Goal: Task Accomplishment & Management: Use online tool/utility

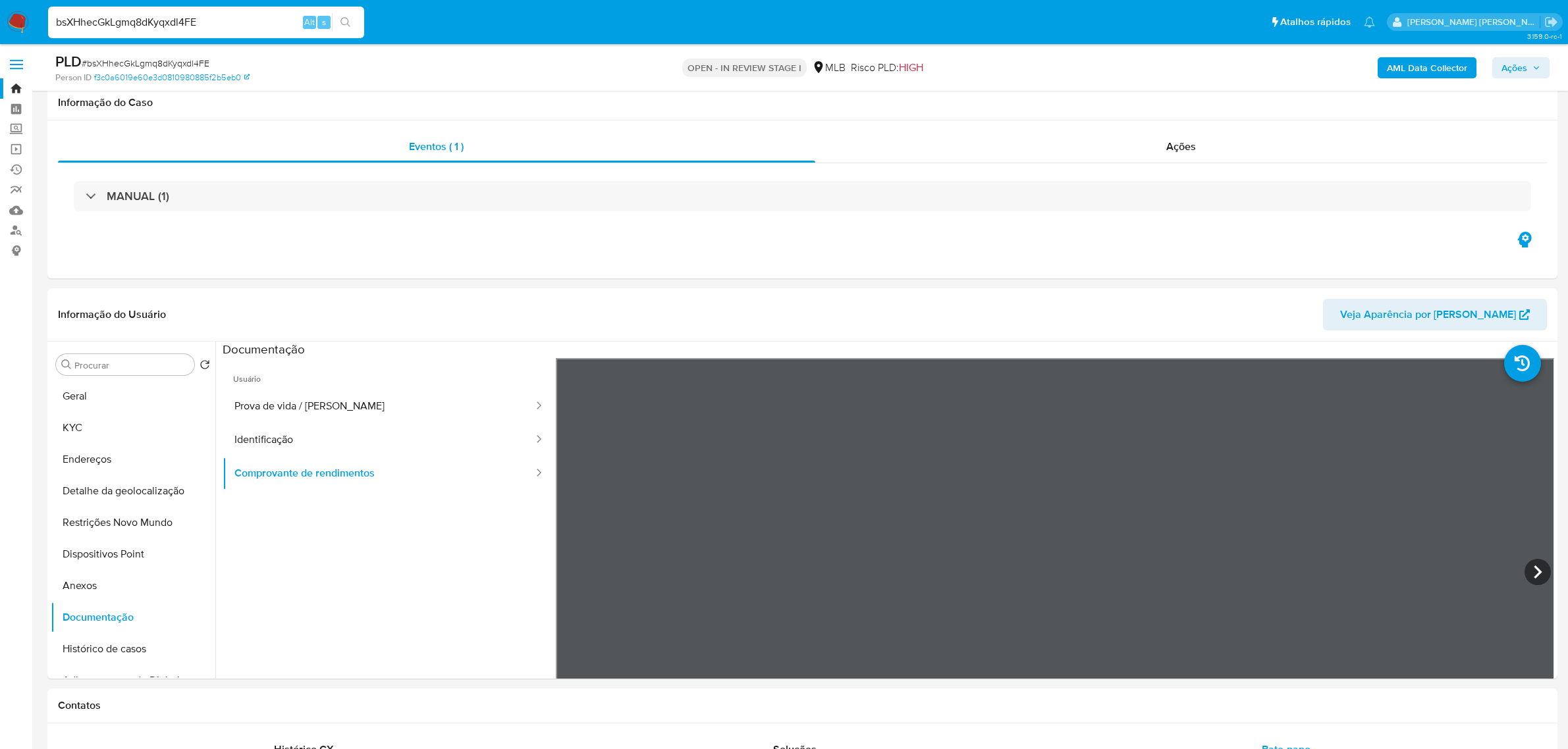
select select "10"
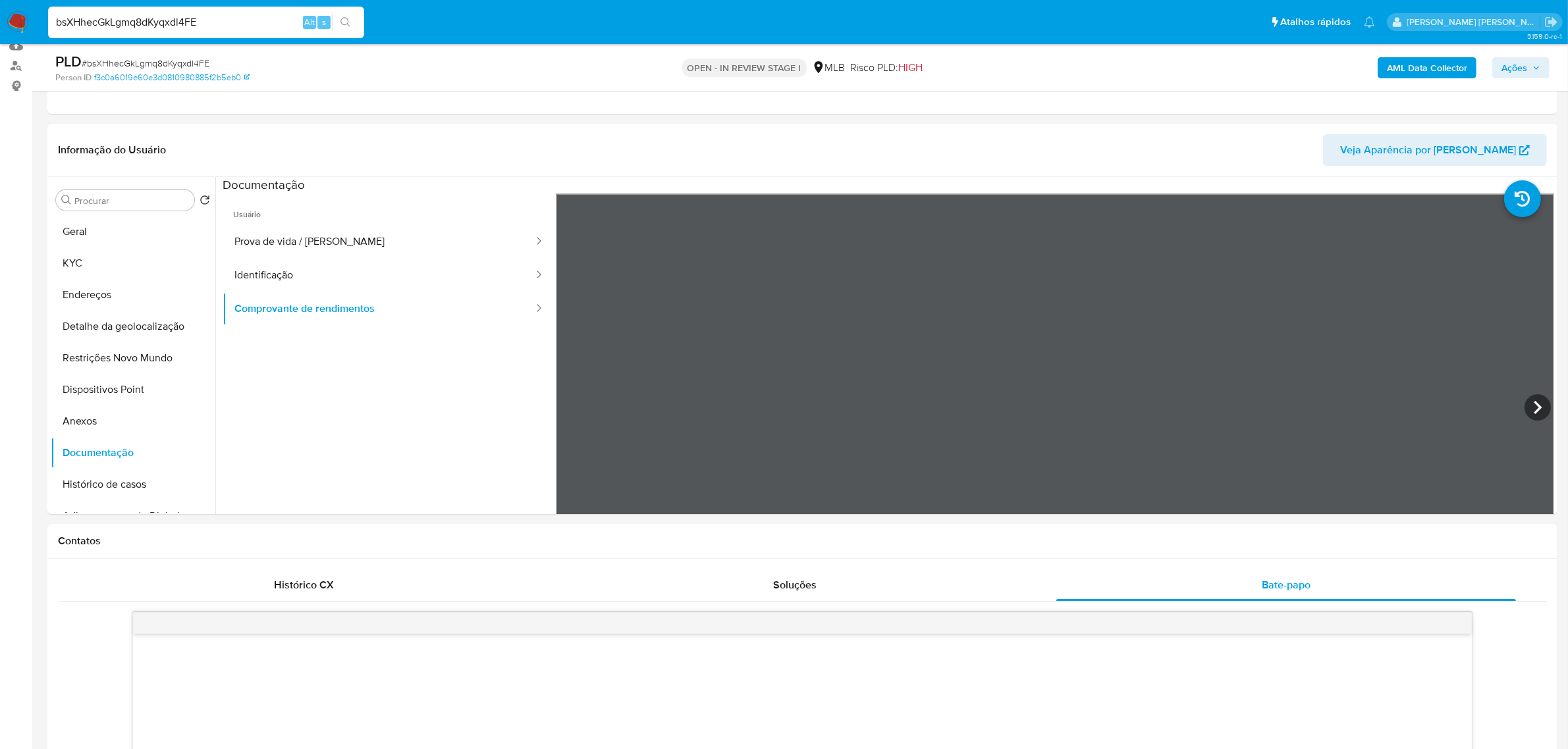
click at [107, 17] on input "bsXHhecGkLgmq8dKyqxdl4FE" at bounding box center [206, 22] width 316 height 17
paste input "WQ1iz6wCFIwGReWHx2fmY8ia"
type input "WQ1iz6wCFIwGReWHx2fmY8ia"
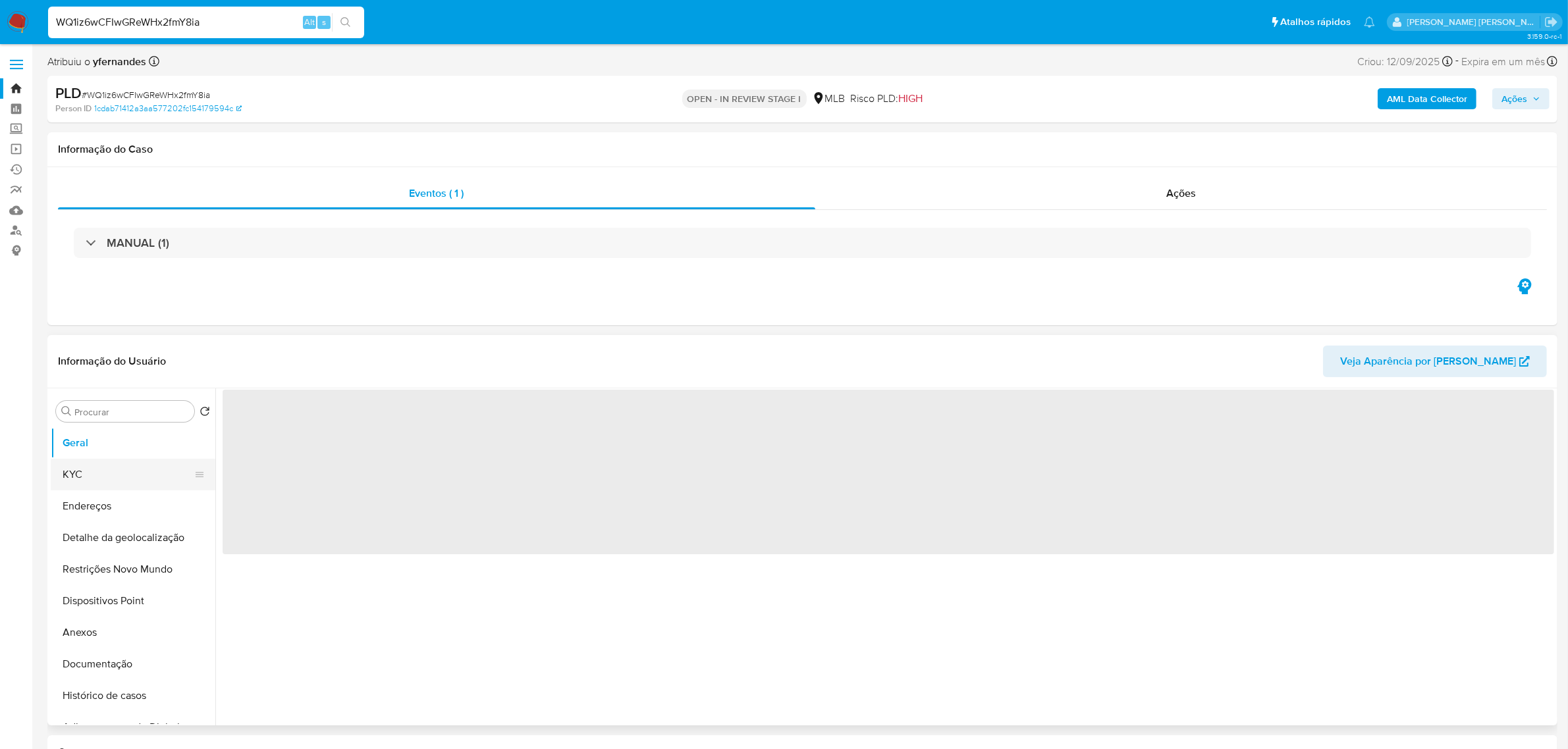
click at [97, 472] on button "KYC" at bounding box center [127, 475] width 154 height 31
select select "10"
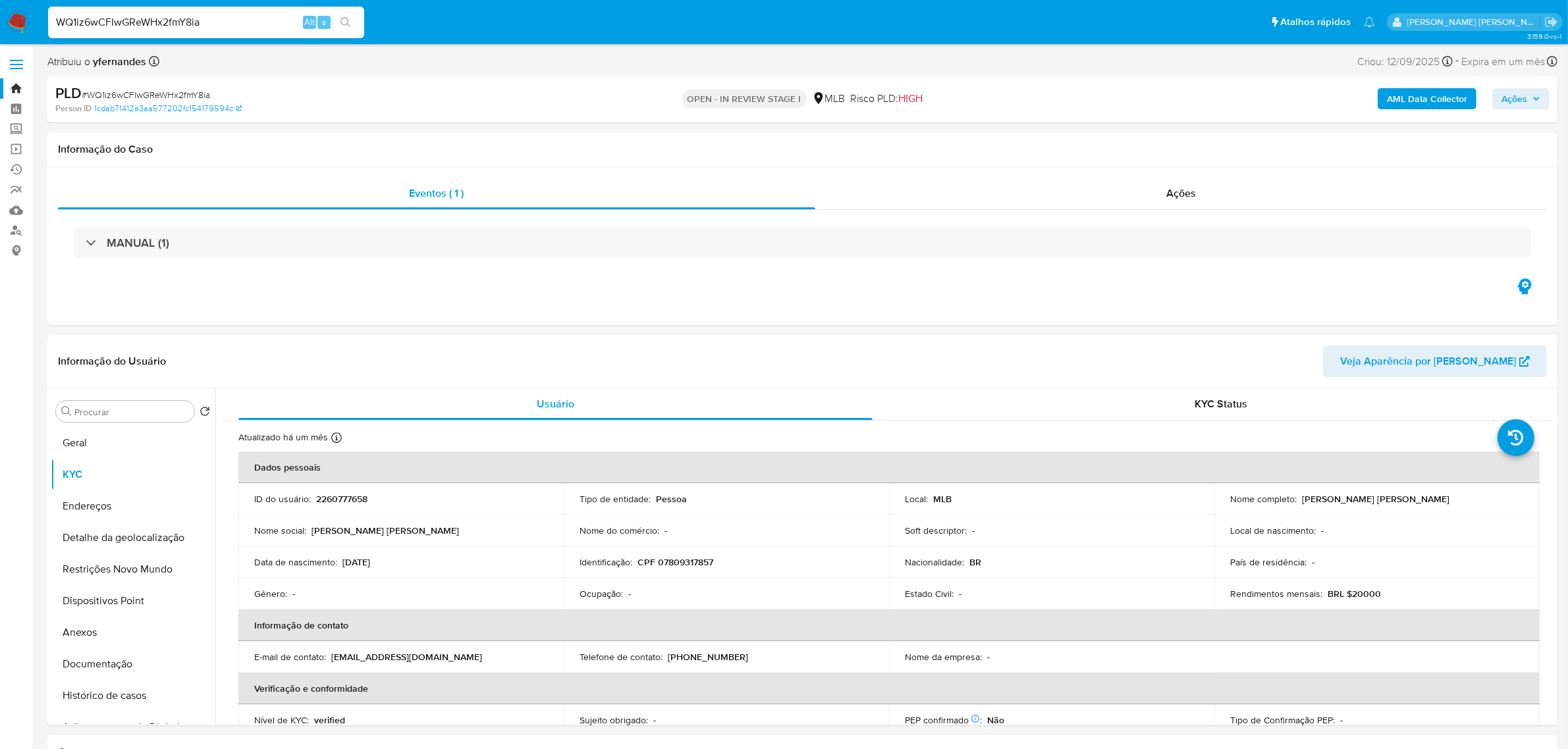
click at [236, 21] on input "WQ1iz6wCFIwGReWHx2fmY8ia" at bounding box center [206, 22] width 316 height 17
paste input "GMSZ2lWRVO56hkUGpG4BKqf3"
type input "GMSZ2lWRVO56hkUGpG4BKqf3"
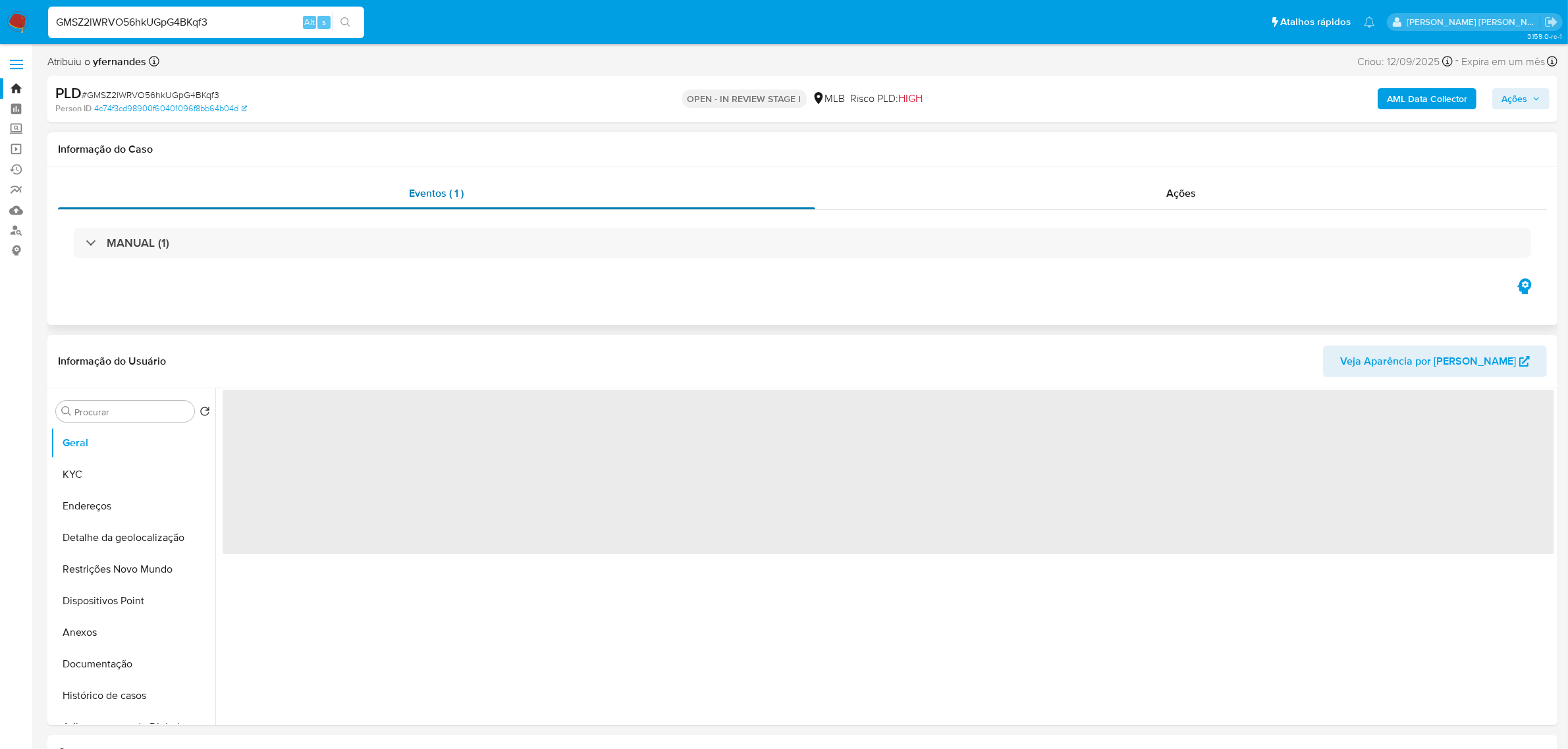
select select "10"
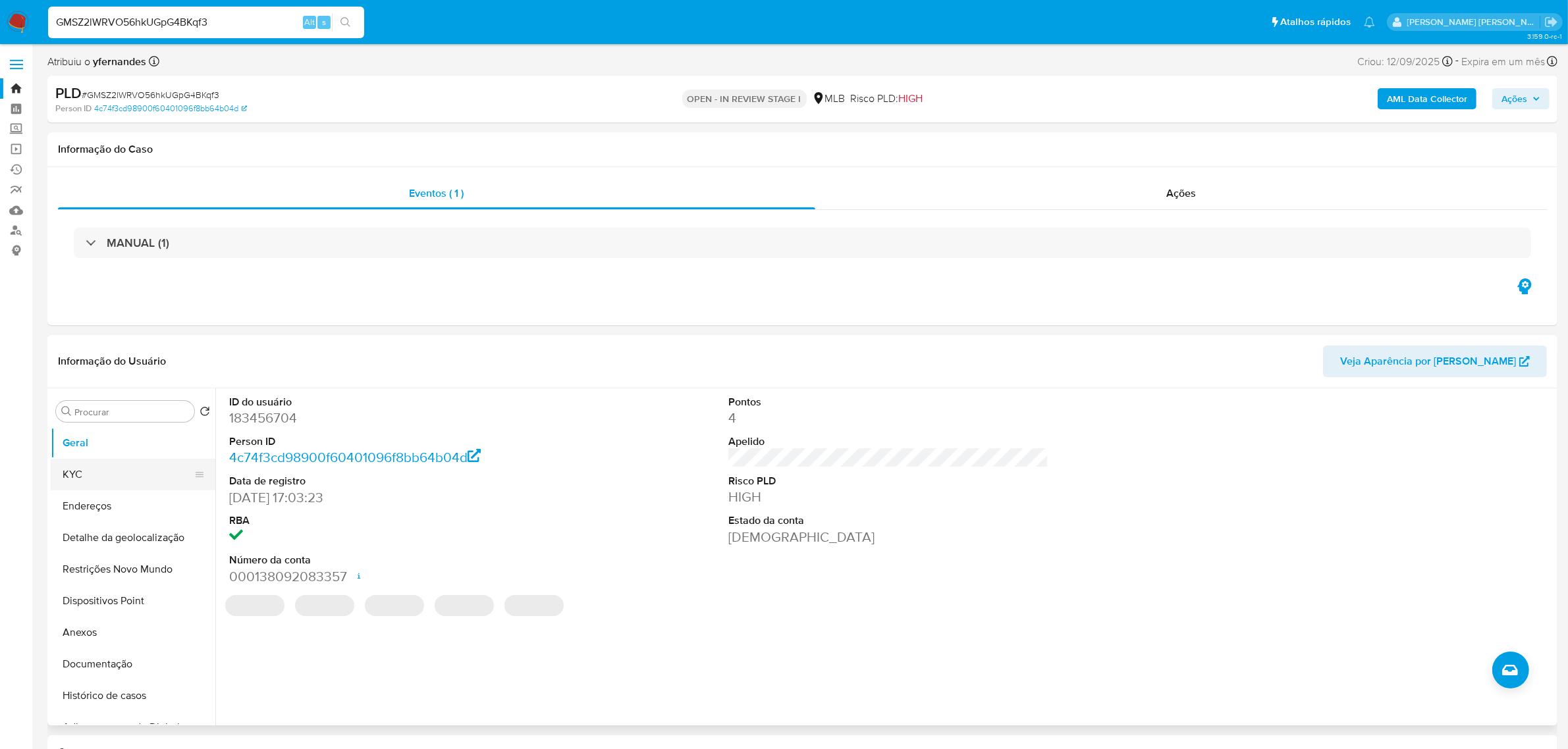
click at [96, 470] on button "KYC" at bounding box center [127, 475] width 154 height 31
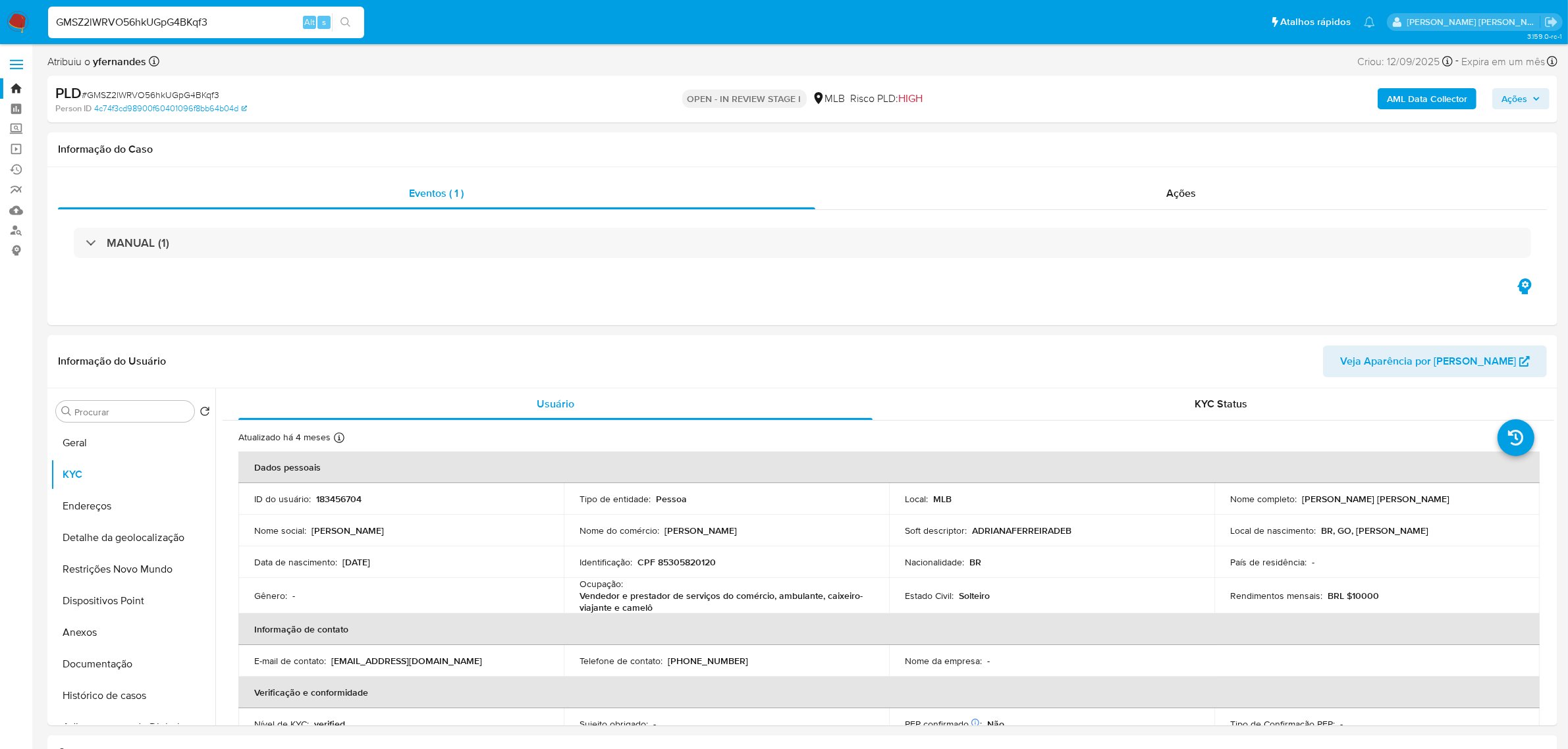
click at [229, 14] on input "GMSZ2lWRVO56hkUGpG4BKqf3" at bounding box center [206, 22] width 316 height 17
paste input "aWOBjDFgY3ypPcB5R6K7ilSj"
type input "aWOBjDFgY3ypPcB5R6K7ilSj"
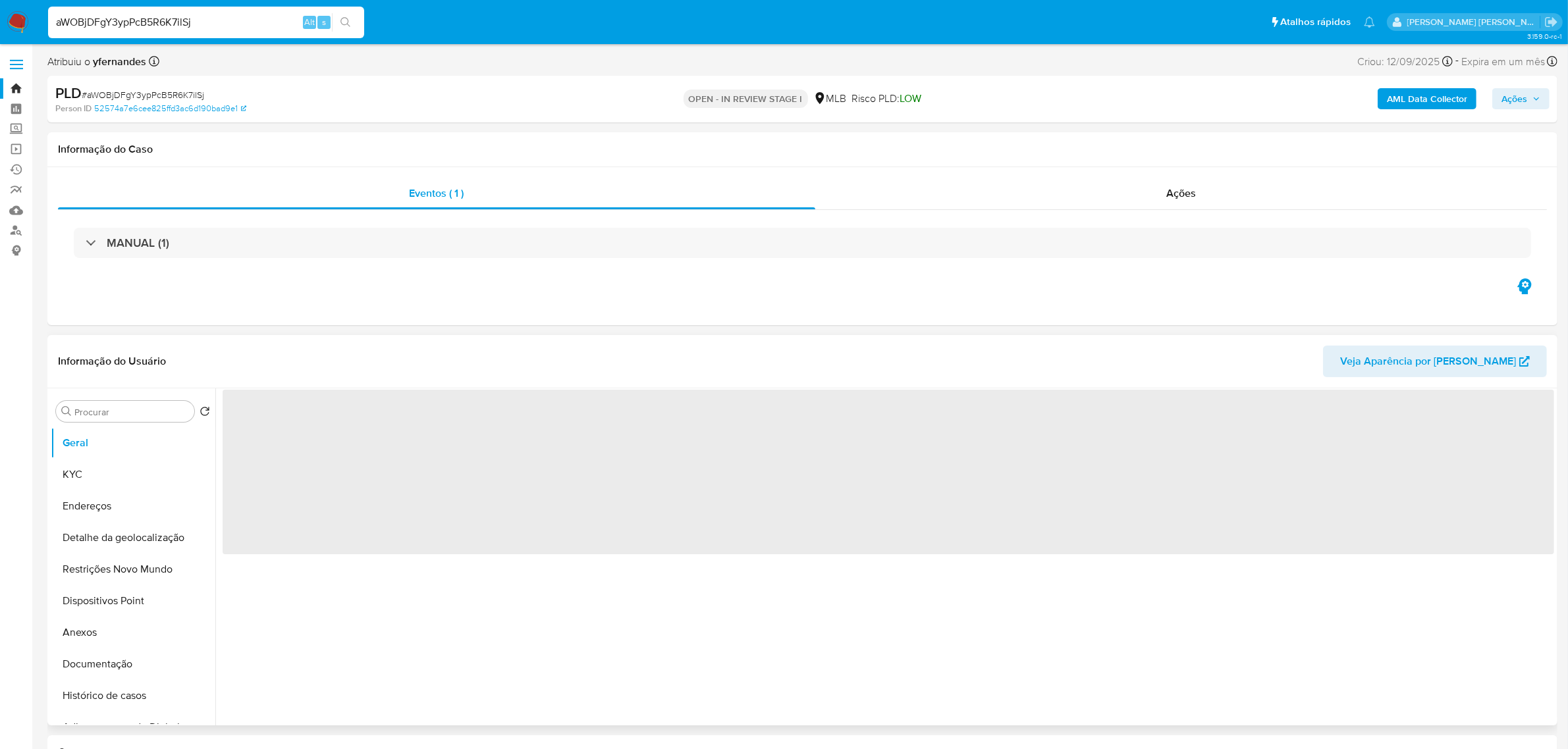
select select "10"
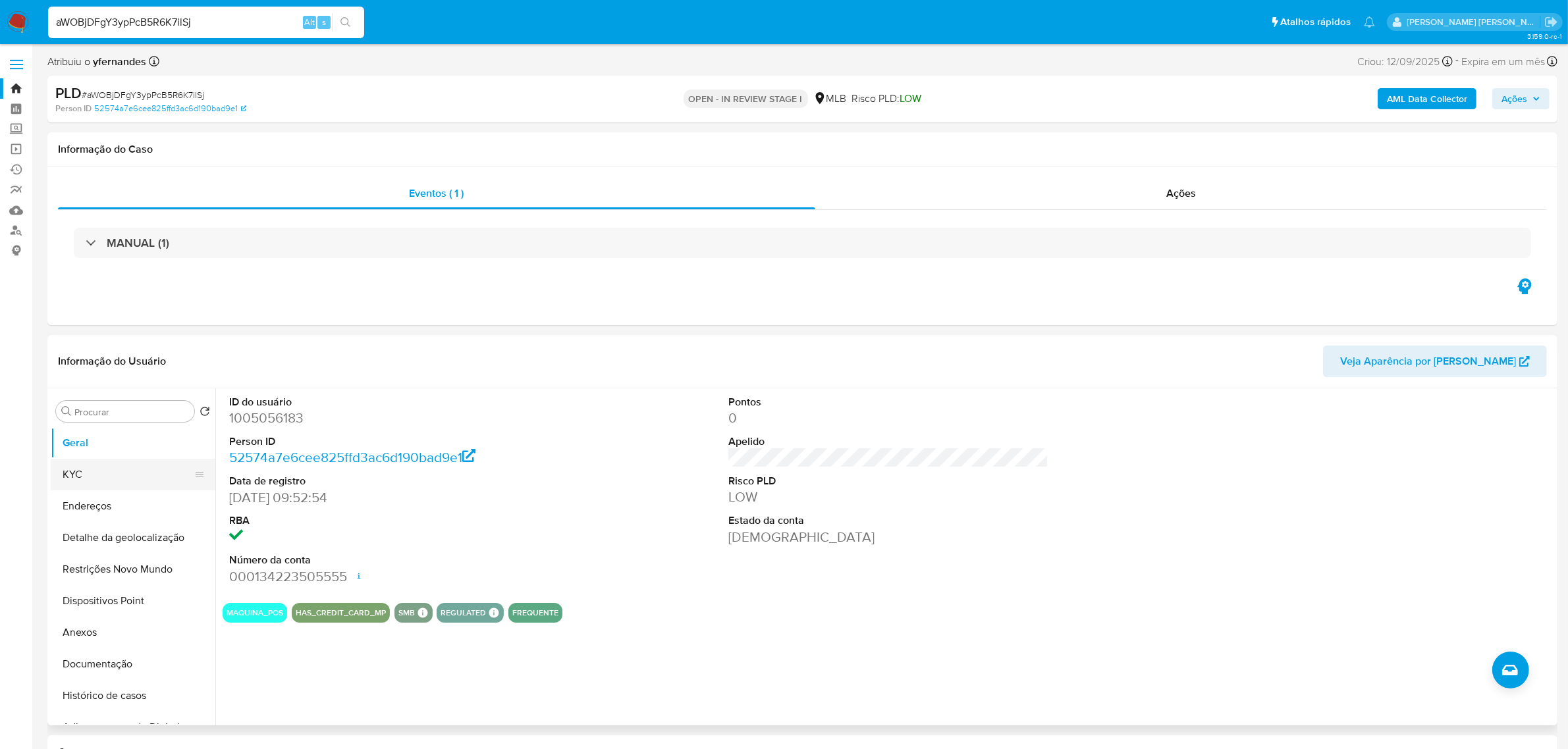
click at [70, 475] on button "KYC" at bounding box center [127, 475] width 154 height 31
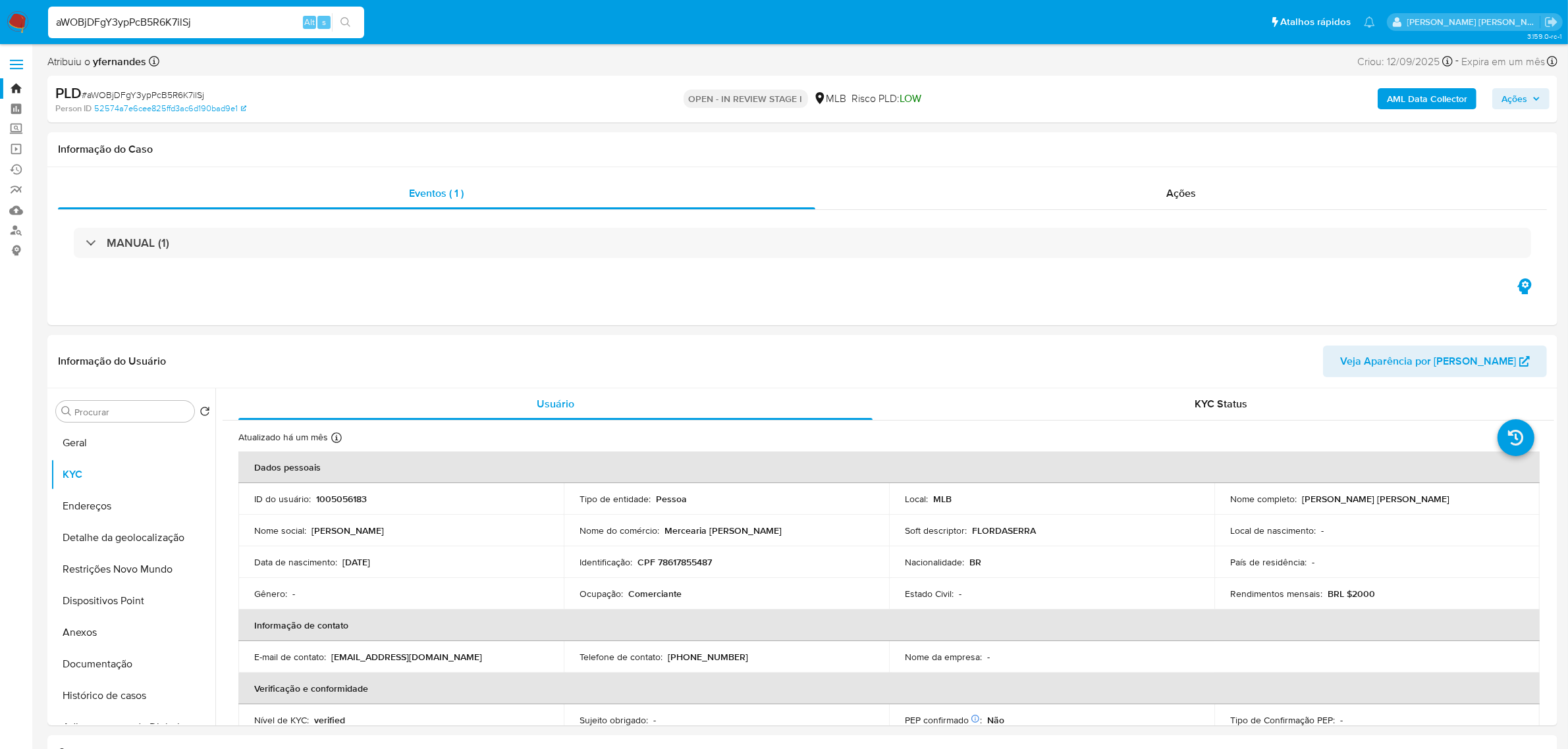
click at [165, 24] on input "aWOBjDFgY3ypPcB5R6K7ilSj" at bounding box center [206, 22] width 316 height 17
paste input "dBfB0wDU8PJ3An4hDRNUEpo"
type input "dBfB0wDU8PJ3An4hDRNUEpoj"
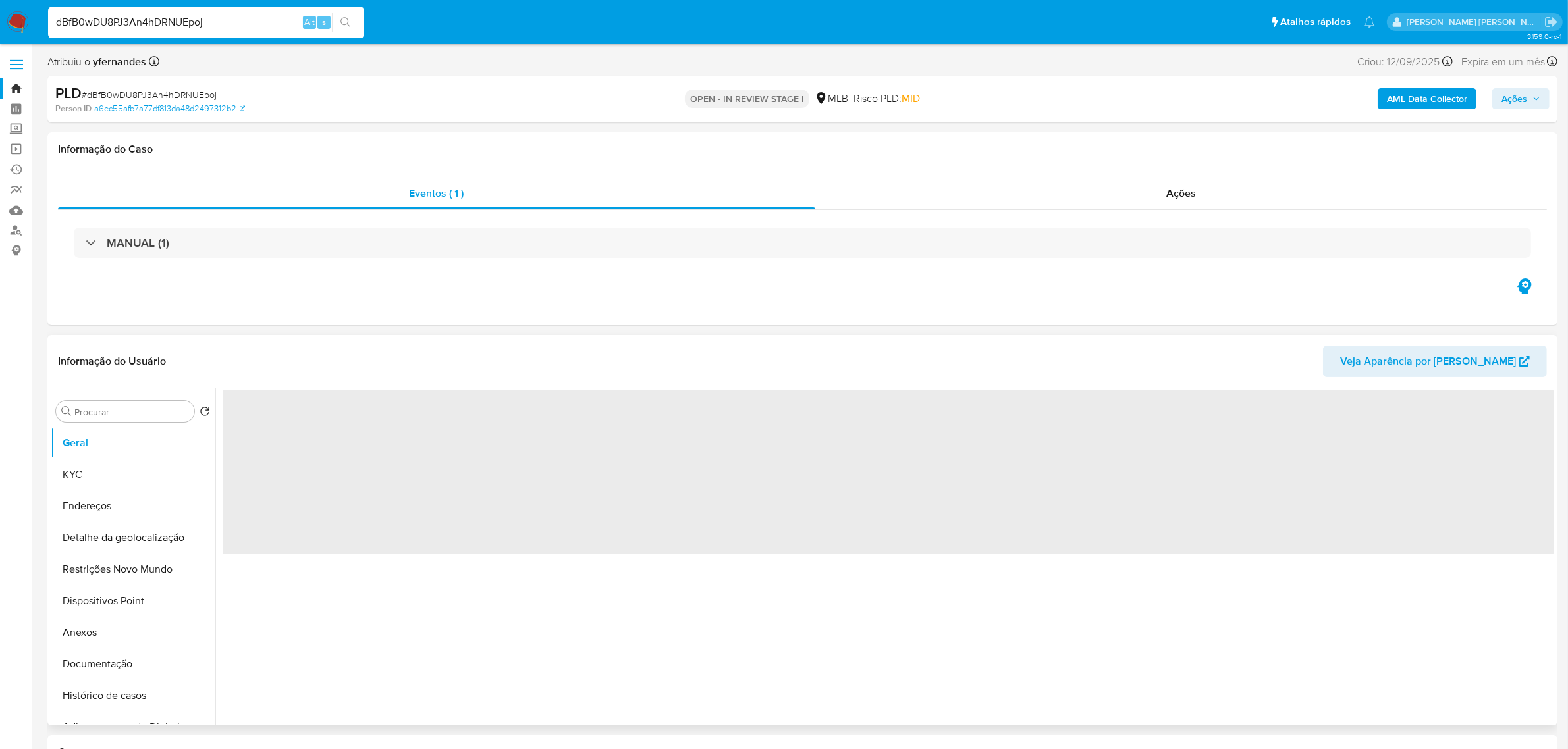
select select "10"
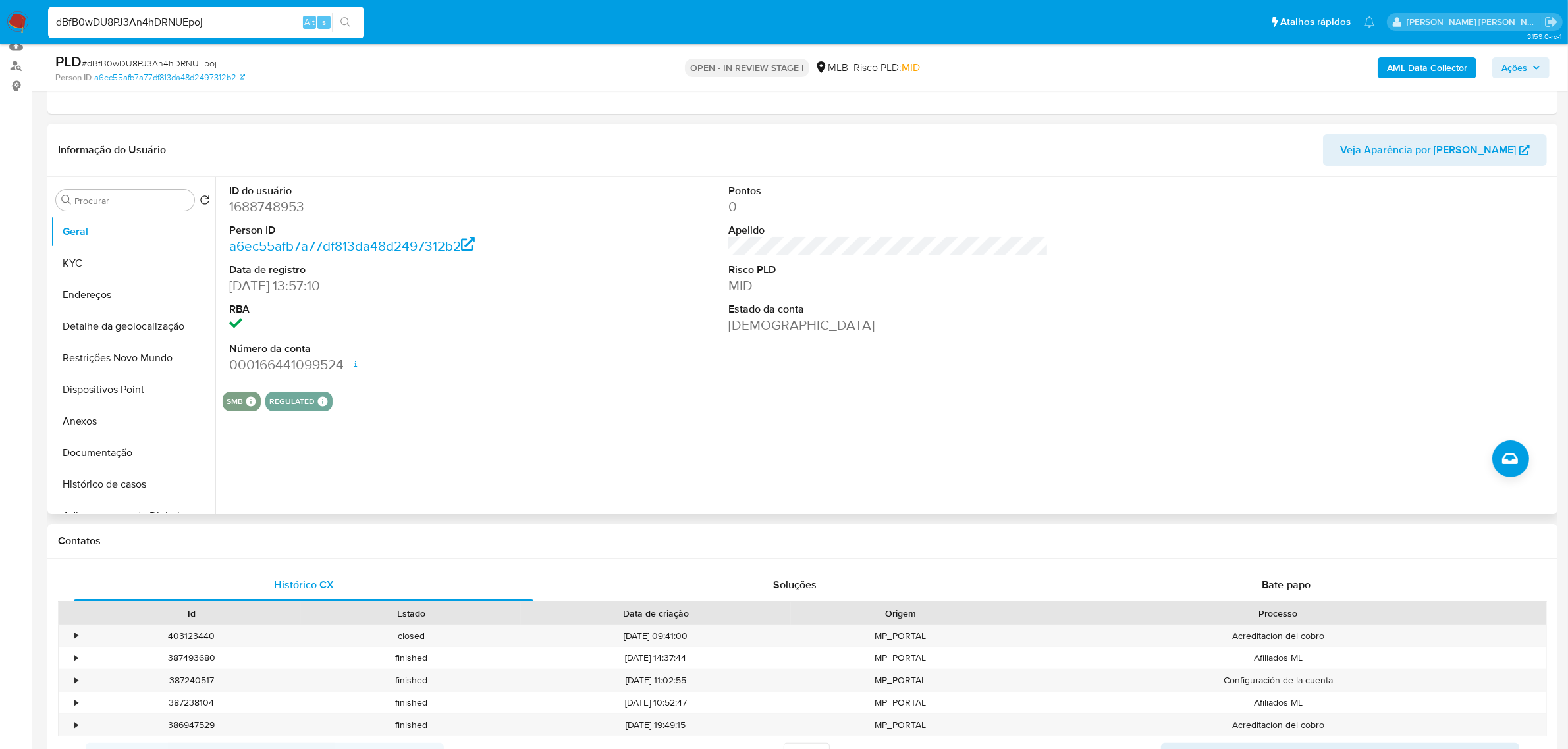
scroll to position [164, 0]
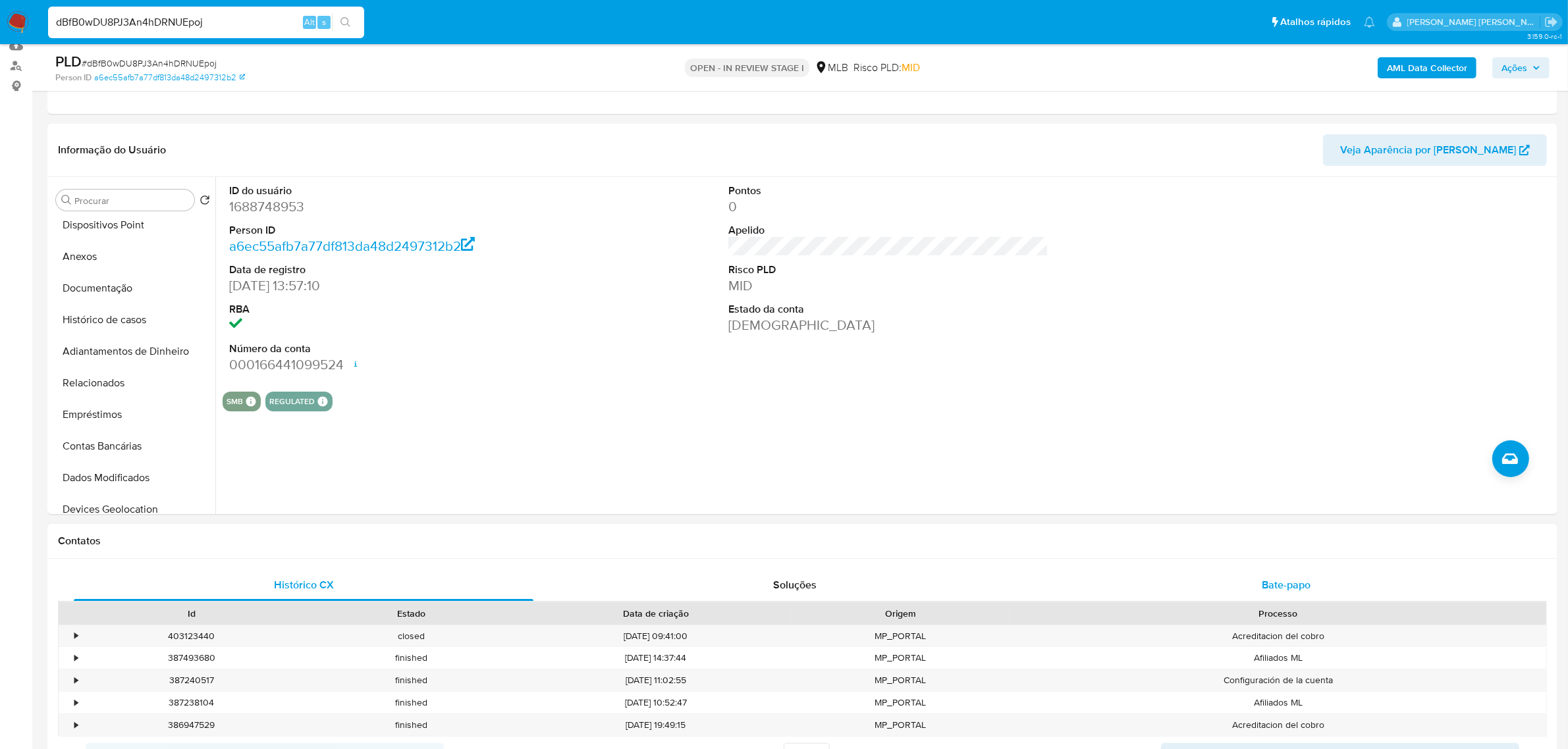
click at [1289, 585] on span "Bate-papo" at bounding box center [1286, 585] width 49 height 15
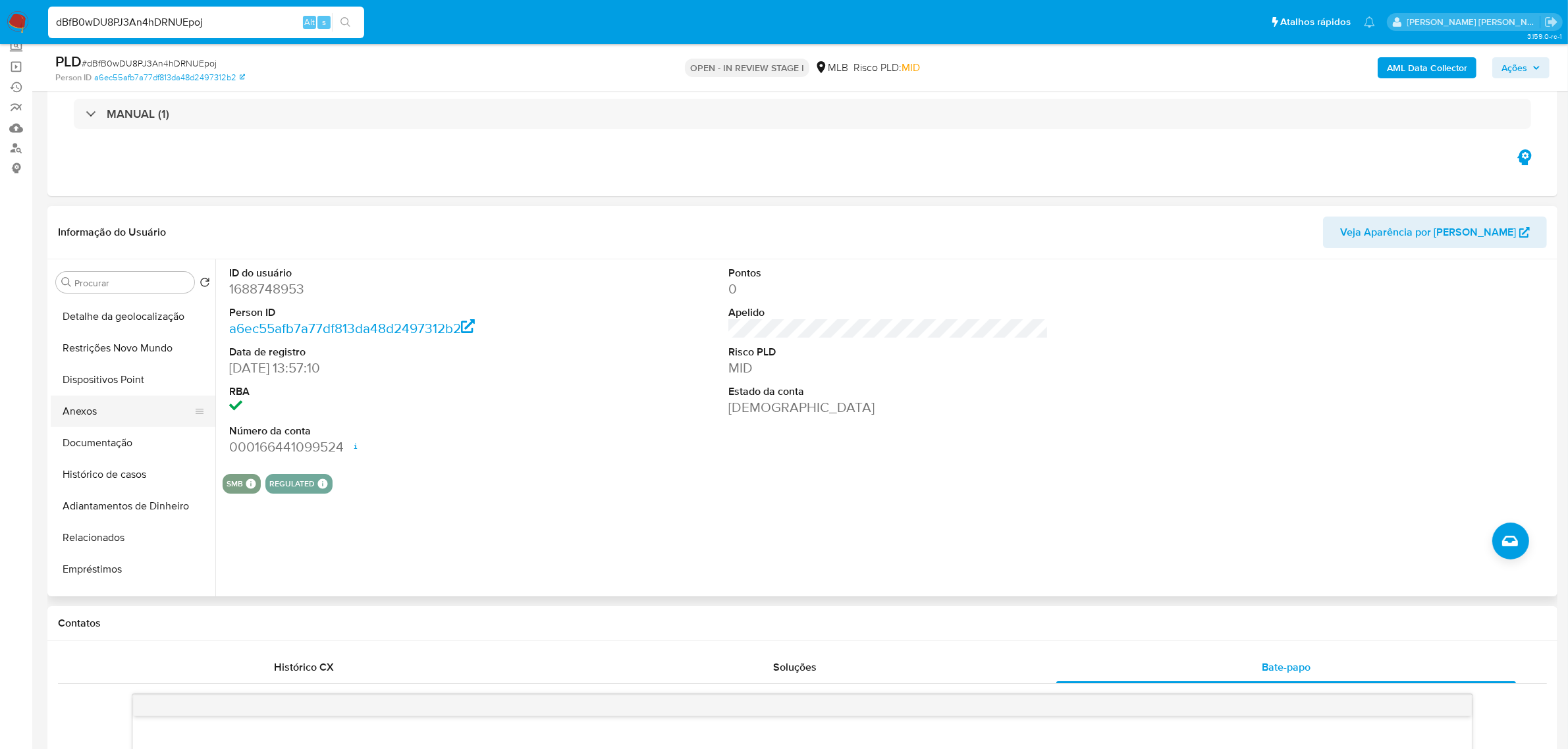
scroll to position [0, 0]
click at [87, 346] on button "KYC" at bounding box center [127, 345] width 154 height 31
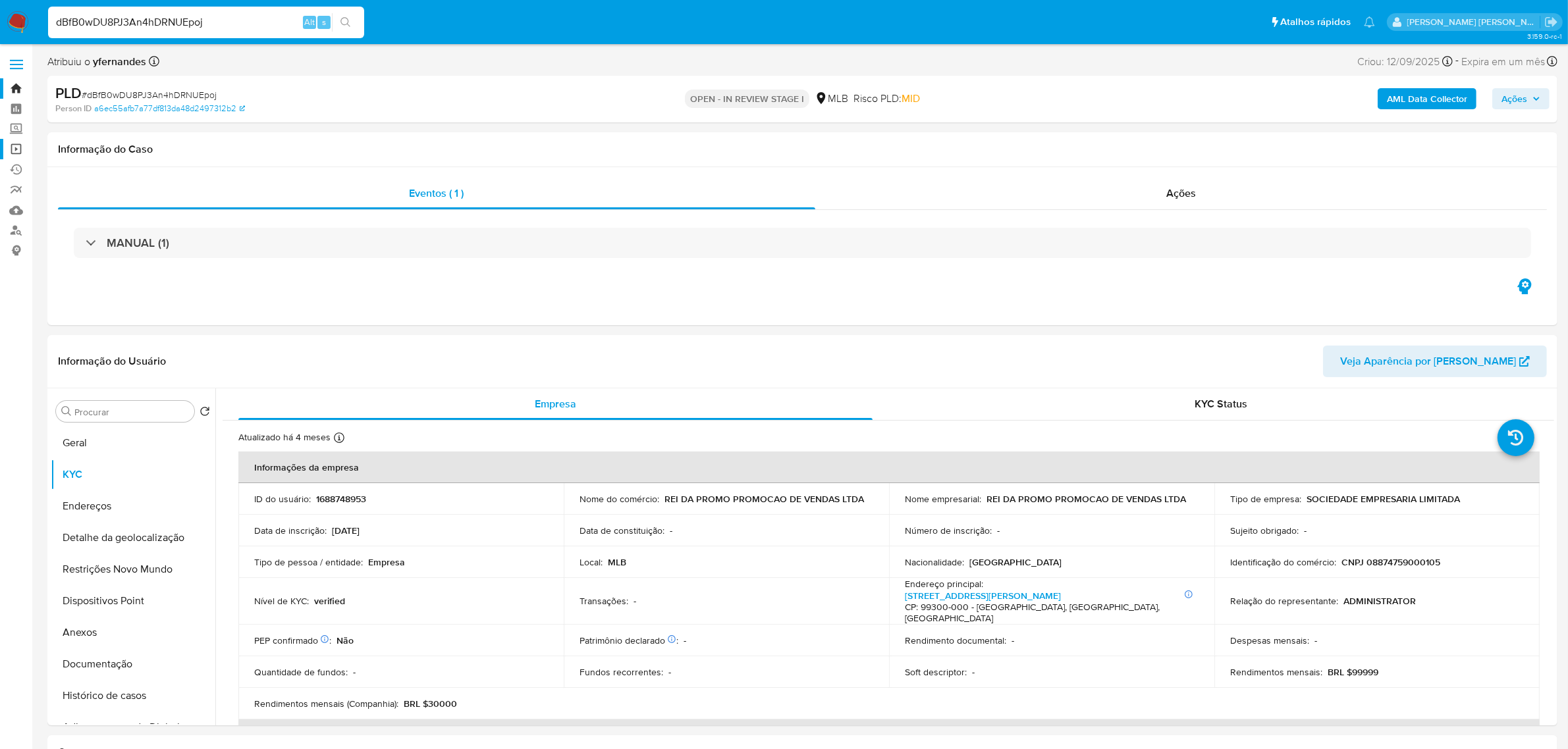
click at [20, 149] on link "Operações em massa" at bounding box center [78, 149] width 157 height 21
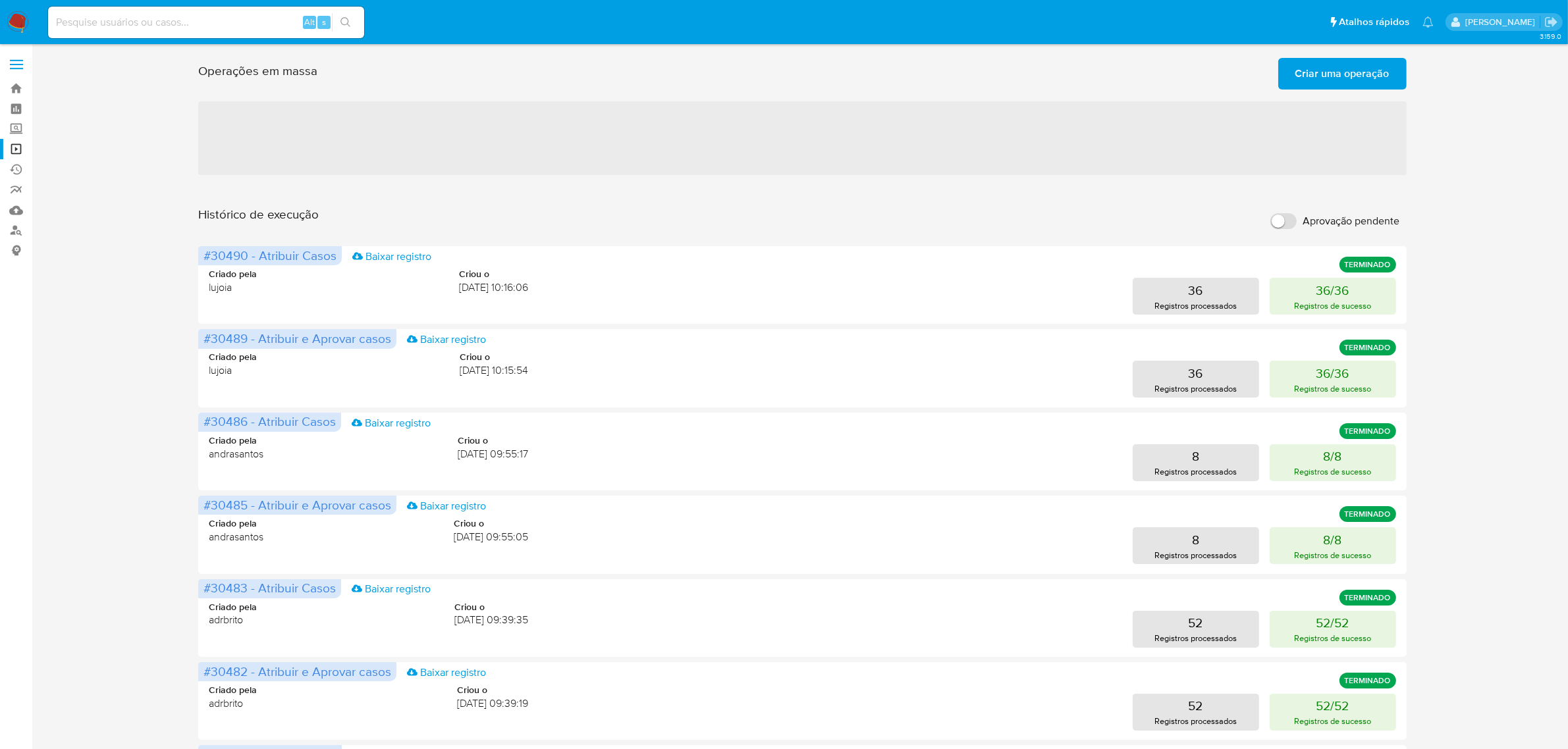
click at [1374, 76] on span "Criar uma operação" at bounding box center [1342, 74] width 94 height 29
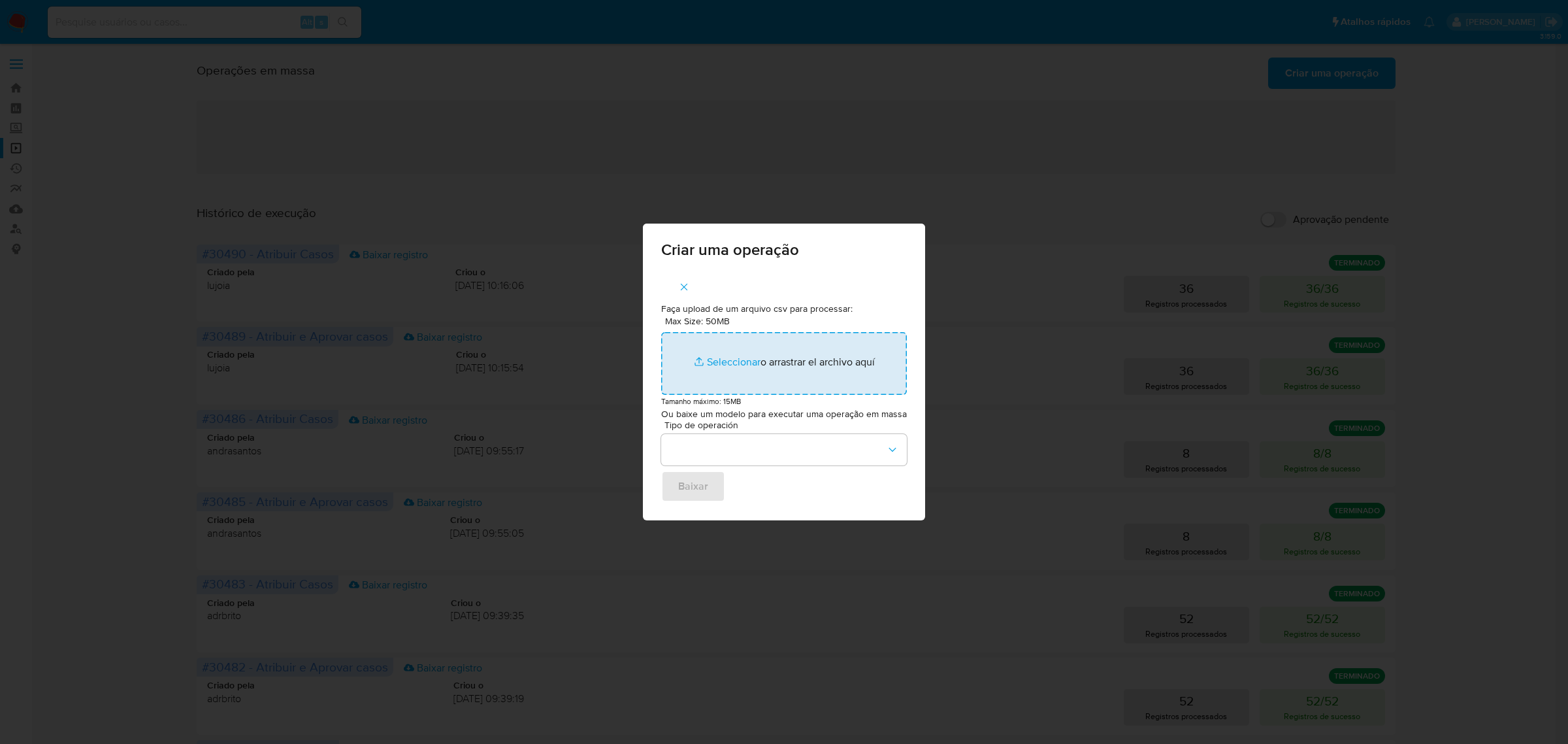
click at [734, 358] on input "Max Size: 50MB Seleccionar archivos" at bounding box center [784, 363] width 245 height 62
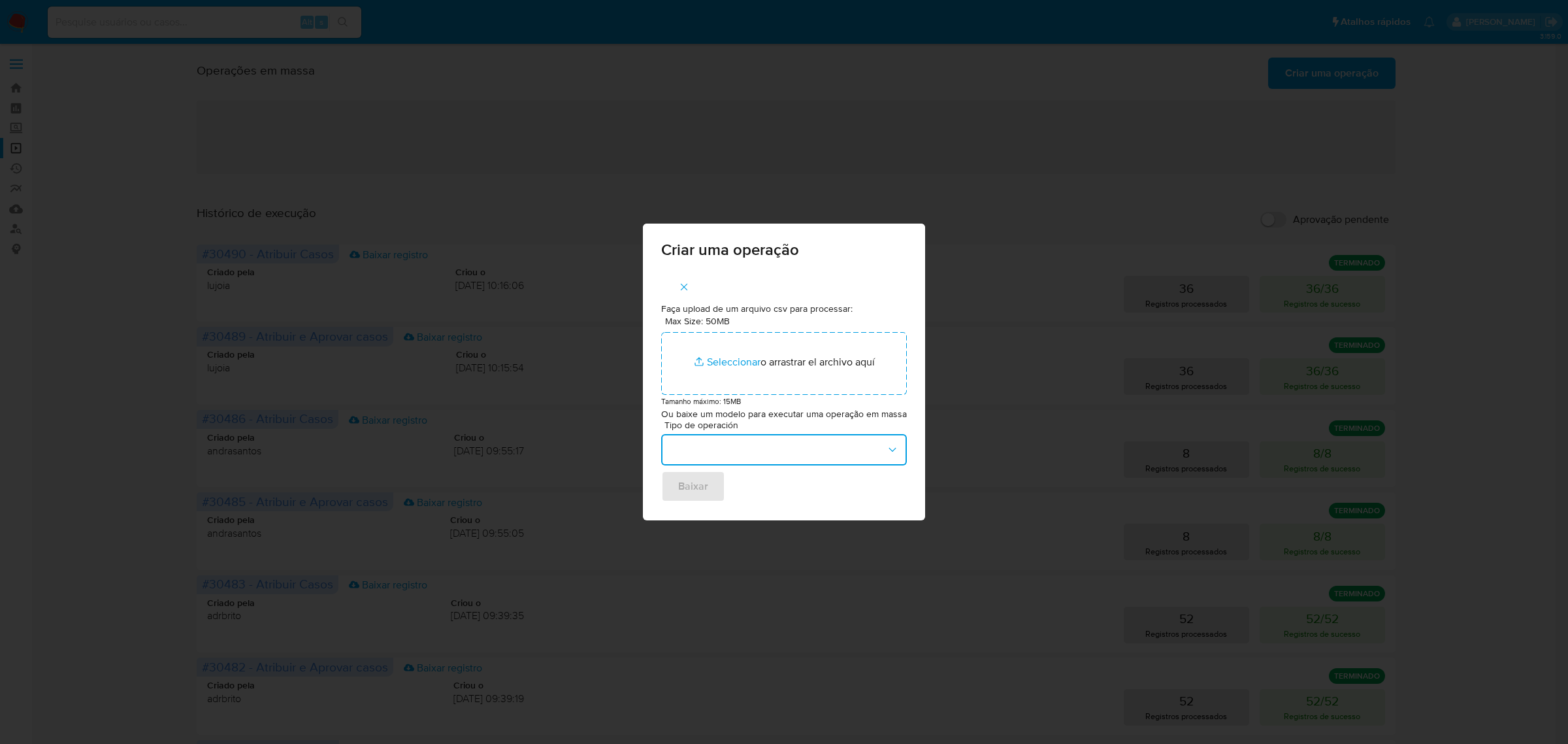
click at [759, 442] on button "button" at bounding box center [784, 449] width 245 height 31
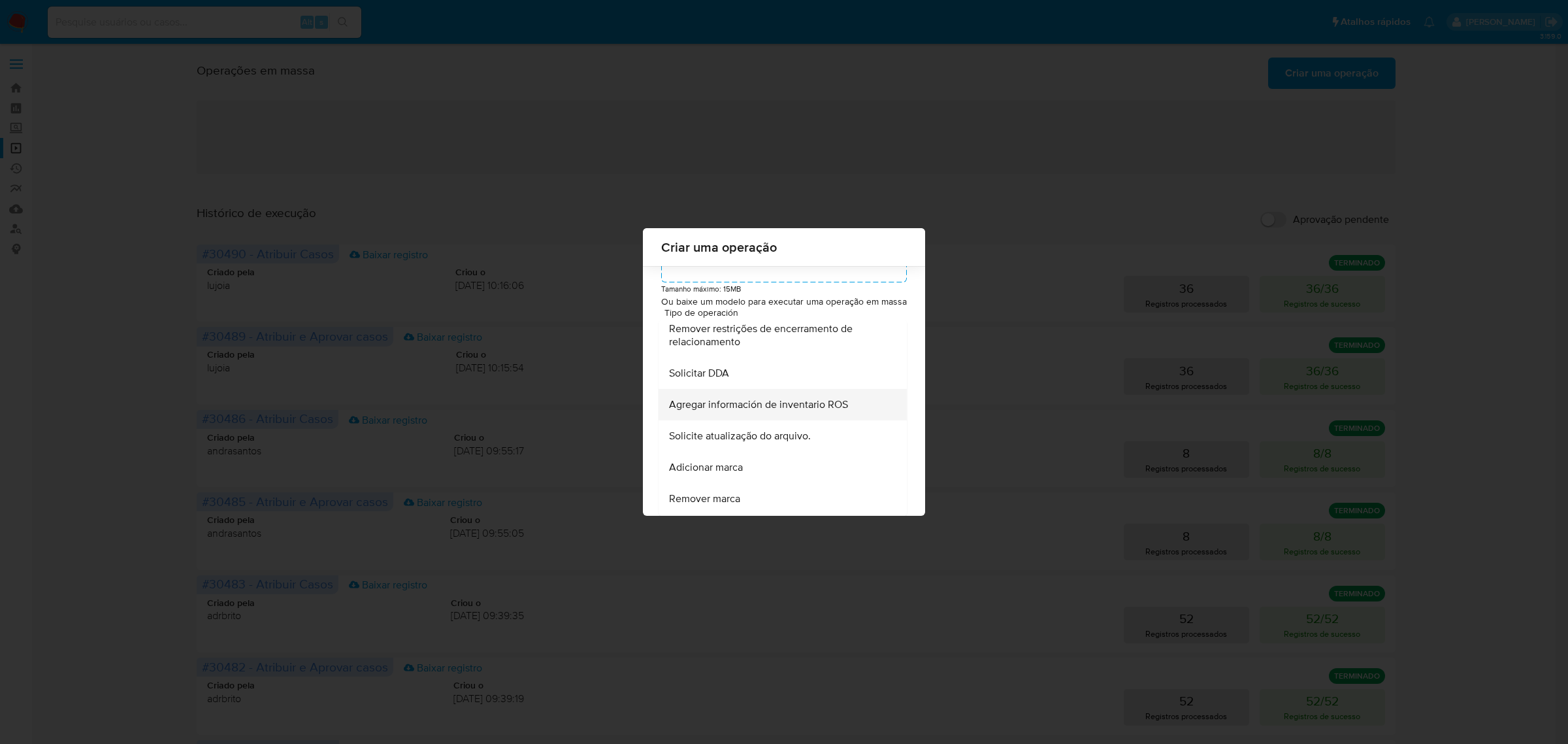
scroll to position [572, 0]
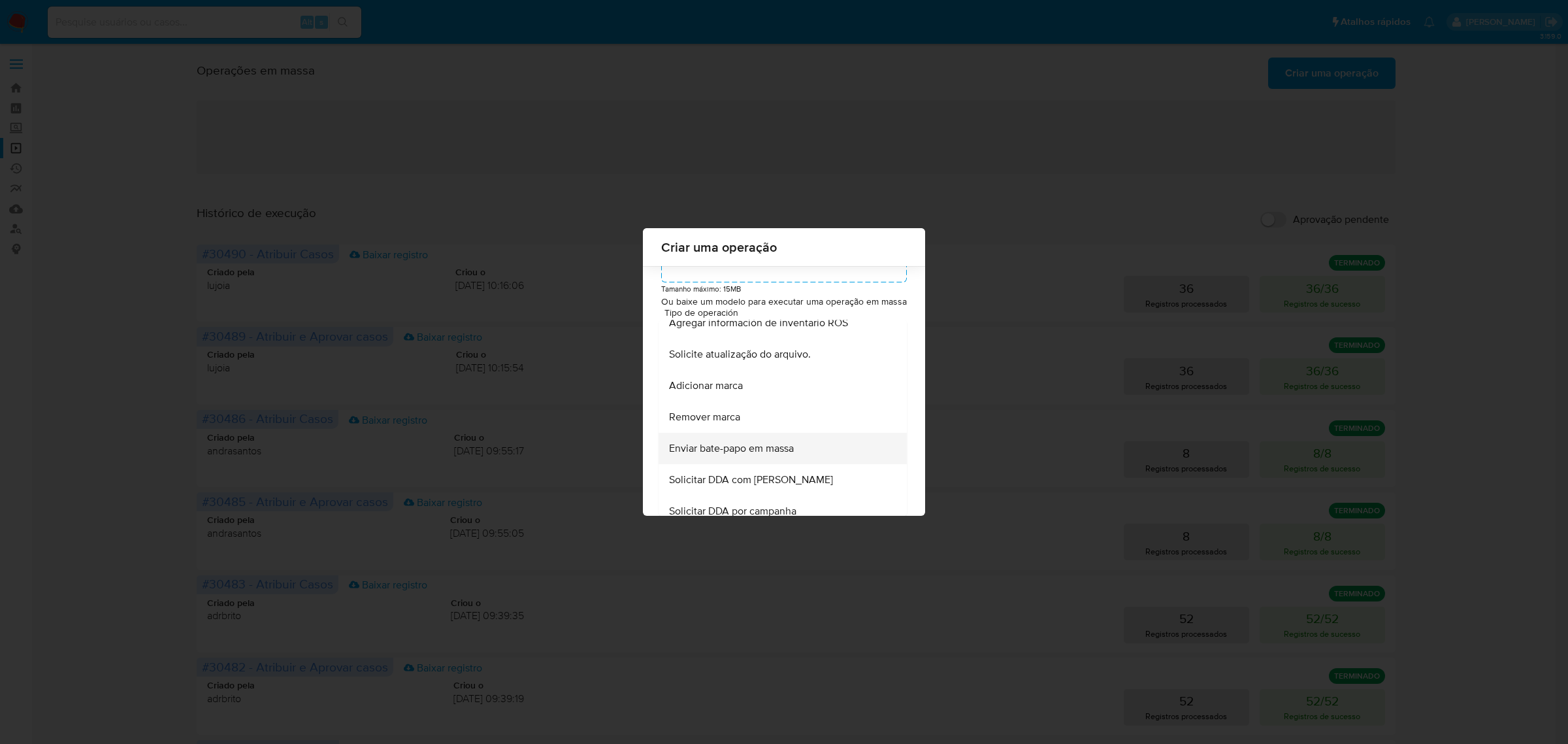
click at [752, 456] on span "Enviar bate-papo em massa" at bounding box center [731, 449] width 125 height 13
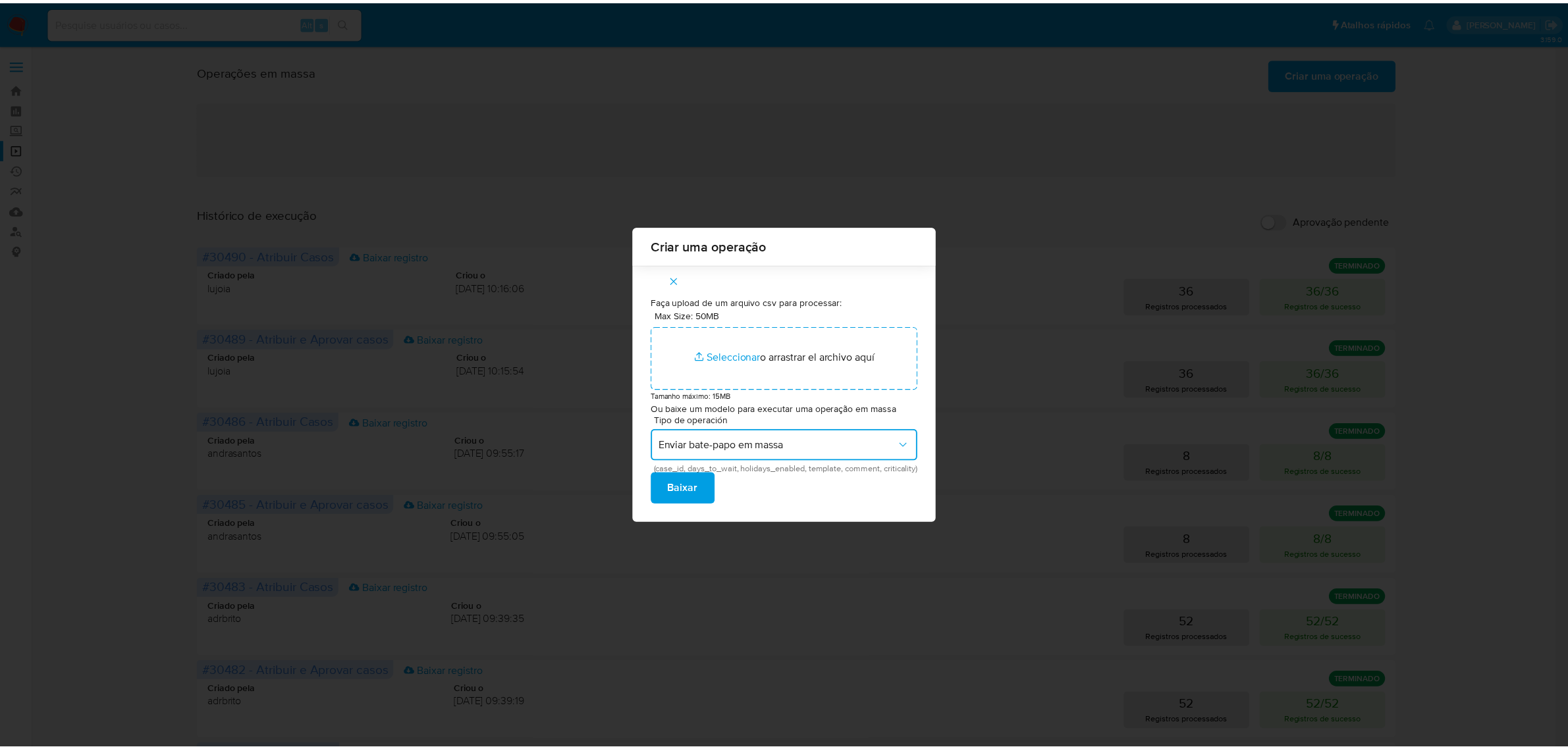
scroll to position [0, 0]
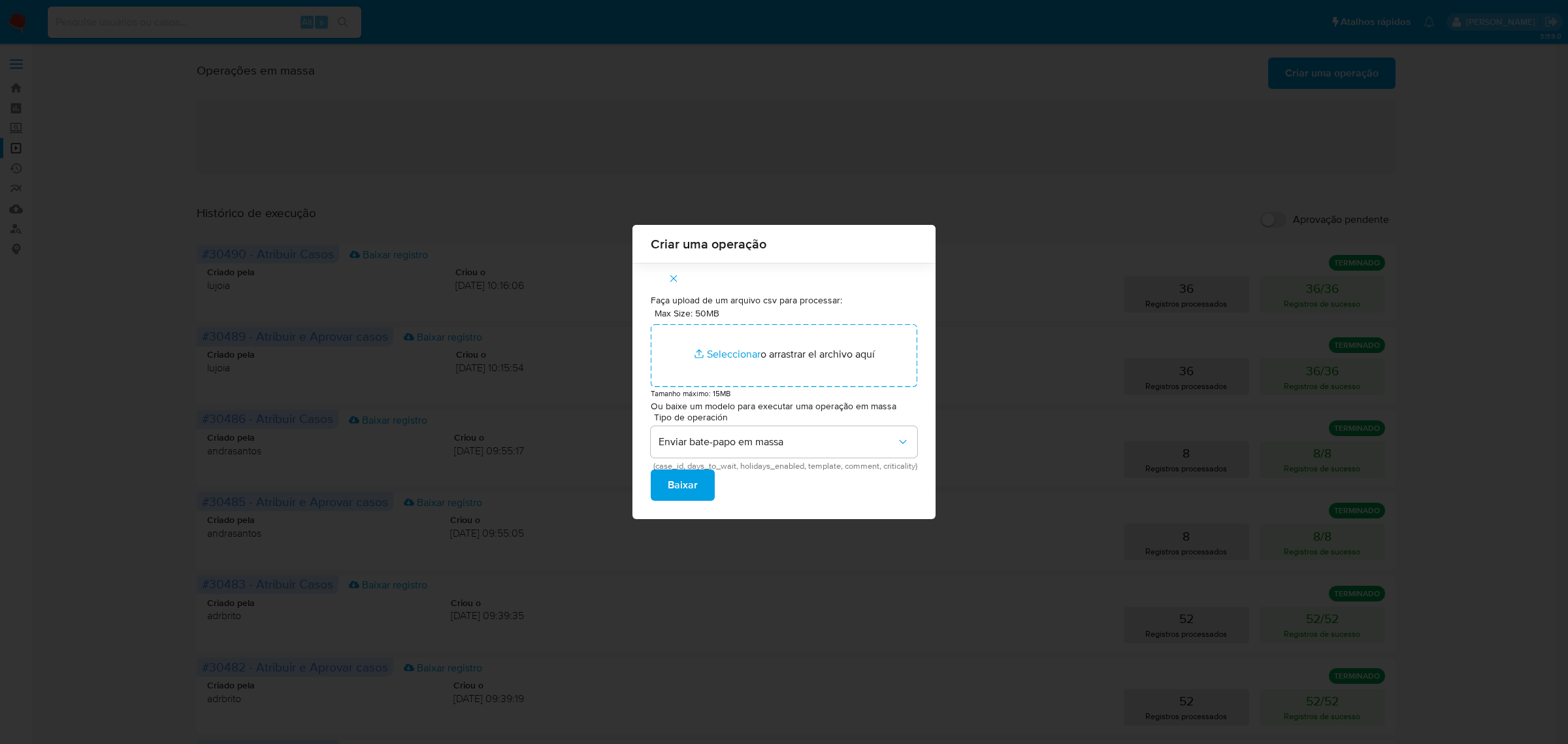
click at [698, 491] on button "Baixar" at bounding box center [683, 485] width 64 height 31
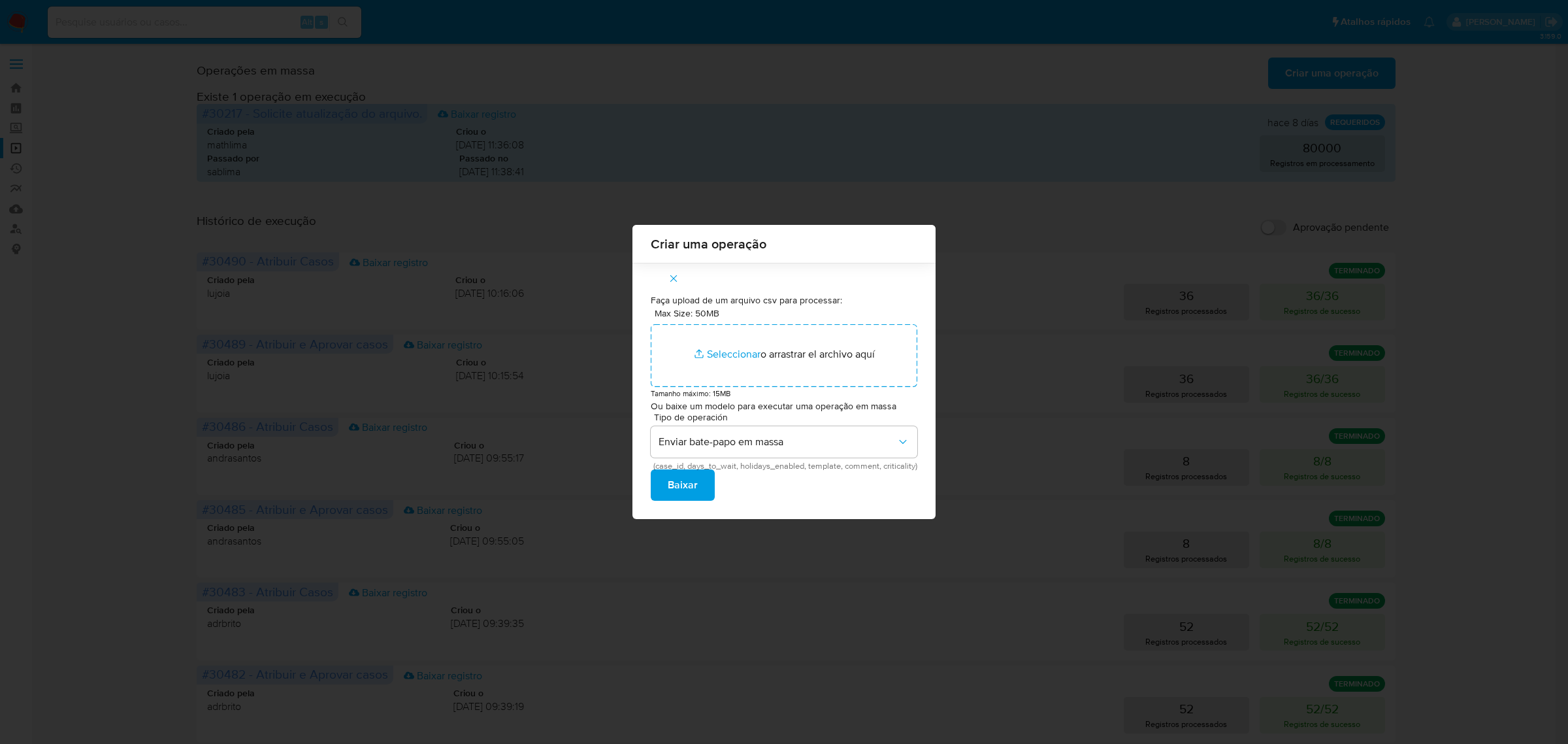
click at [668, 275] on icon "button" at bounding box center [673, 278] width 12 height 12
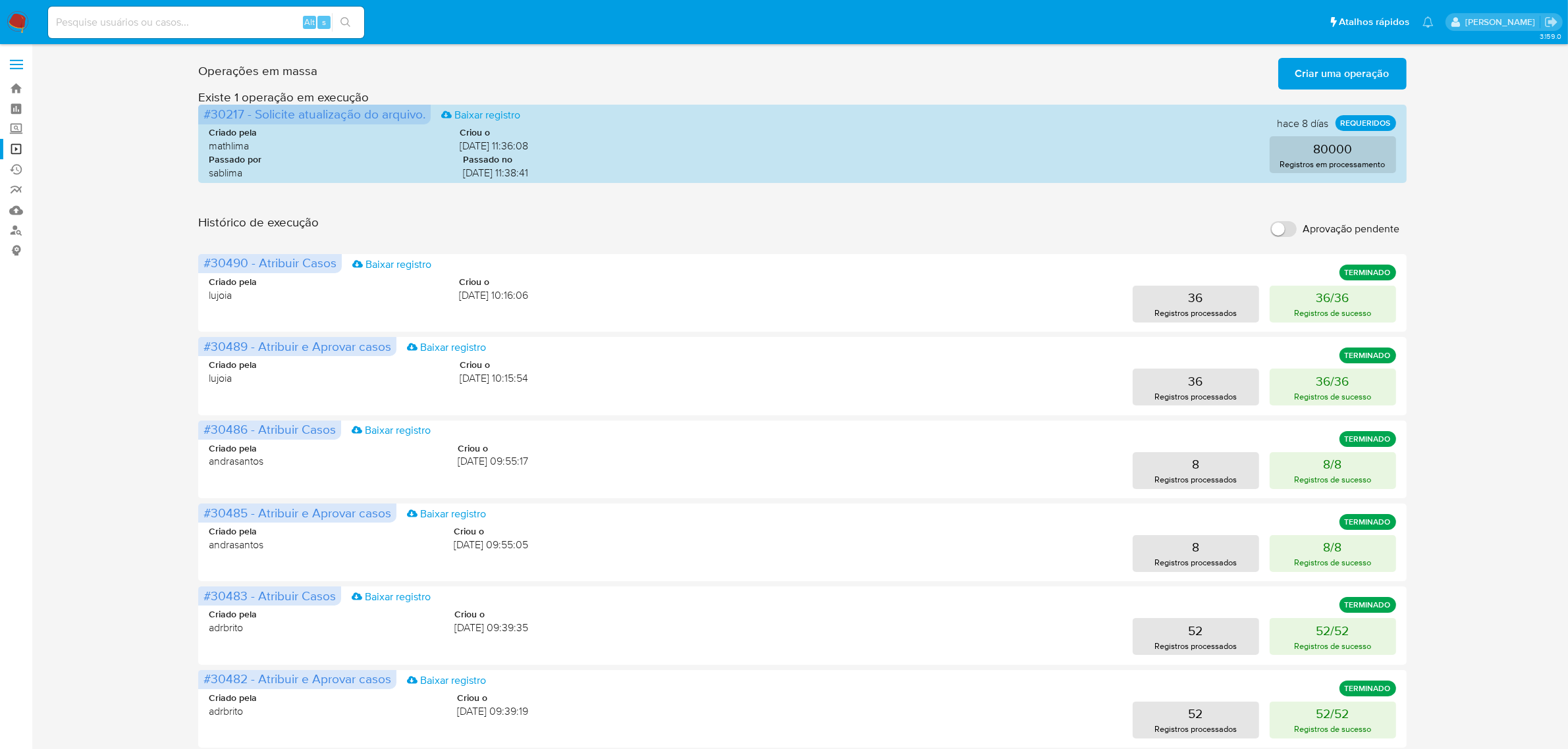
click at [1350, 66] on span "Criar uma operação" at bounding box center [1342, 74] width 94 height 29
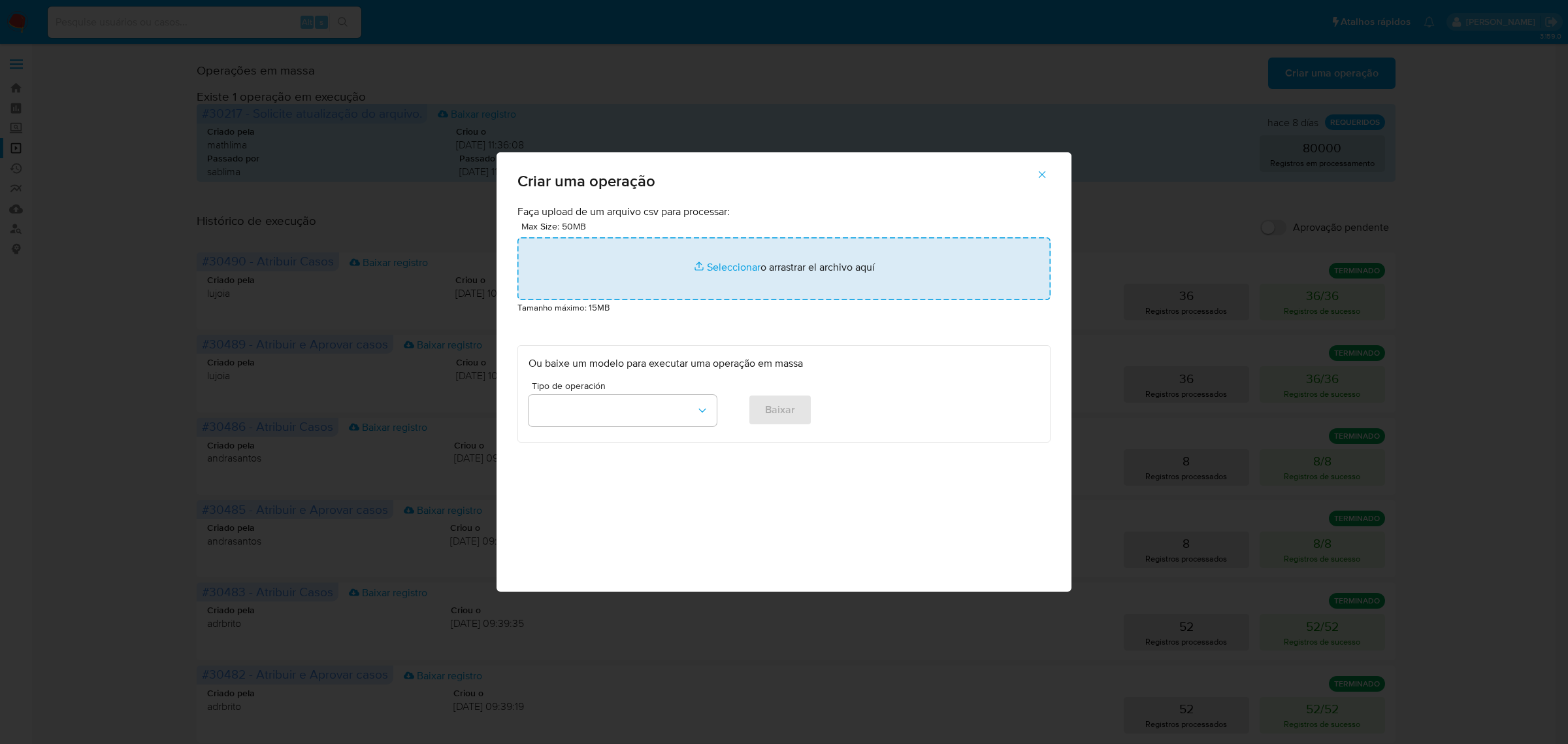
click at [731, 268] on input "file" at bounding box center [783, 268] width 533 height 62
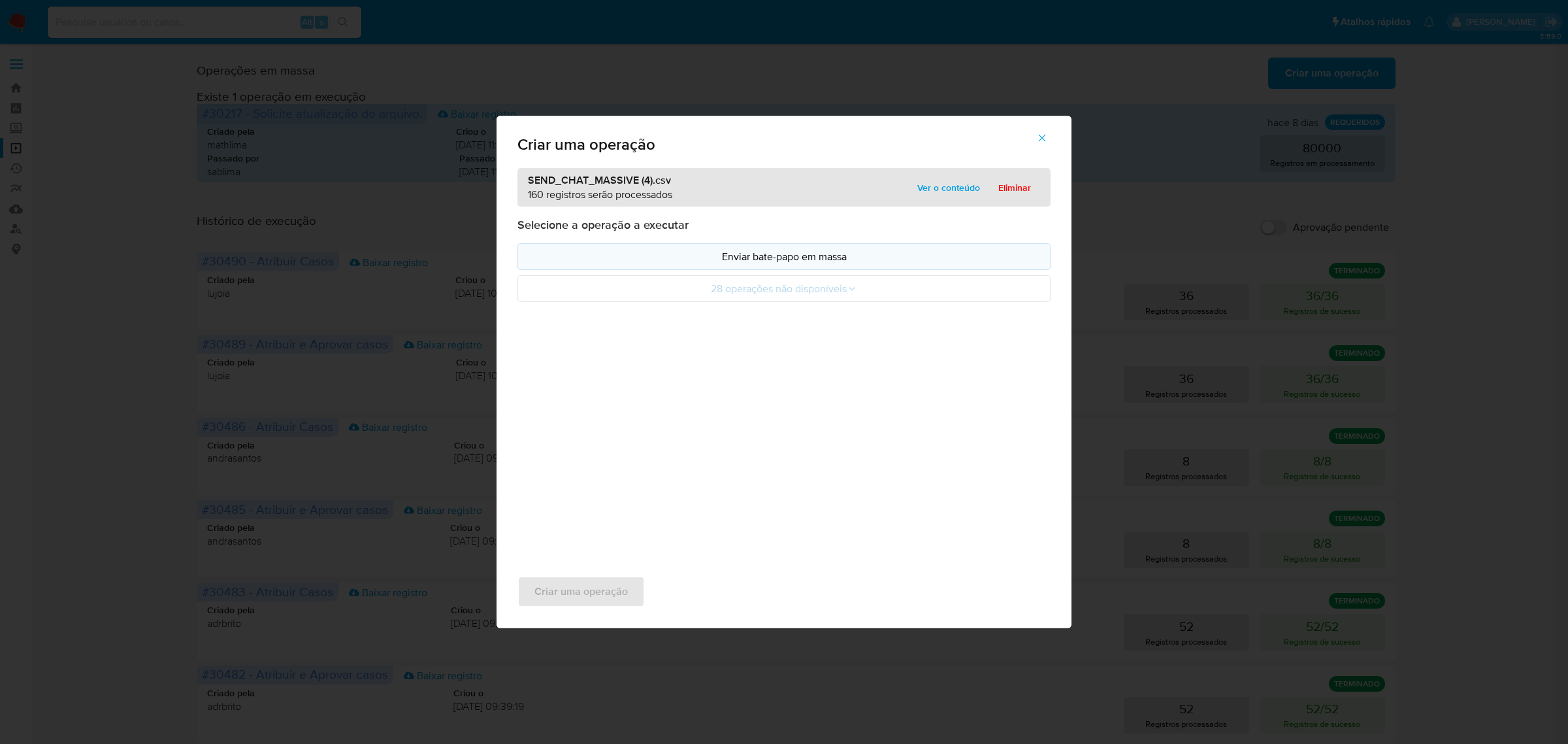
click at [795, 261] on p "Enviar bate-papo em massa" at bounding box center [784, 256] width 511 height 15
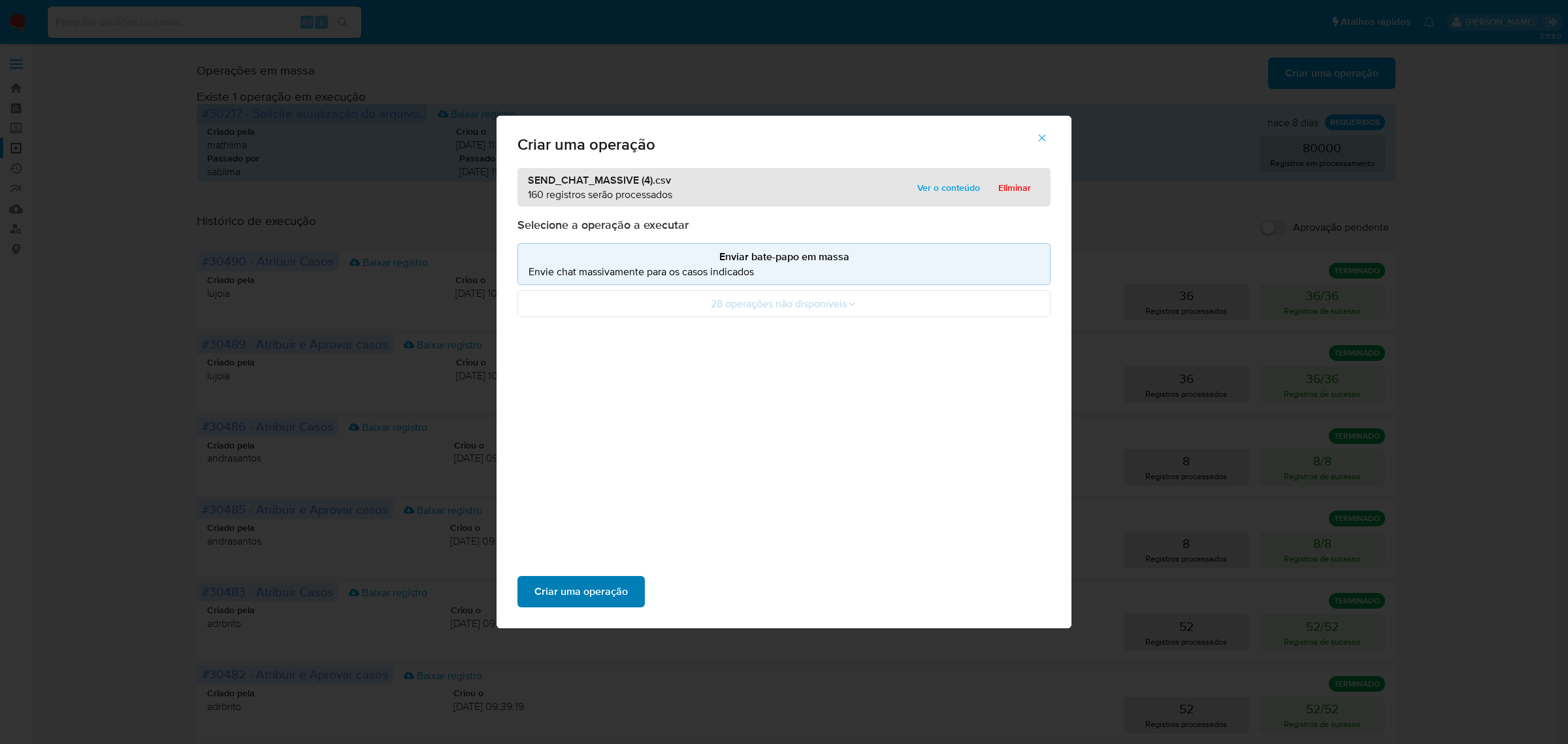
click at [586, 590] on span "Criar uma operação" at bounding box center [581, 591] width 94 height 29
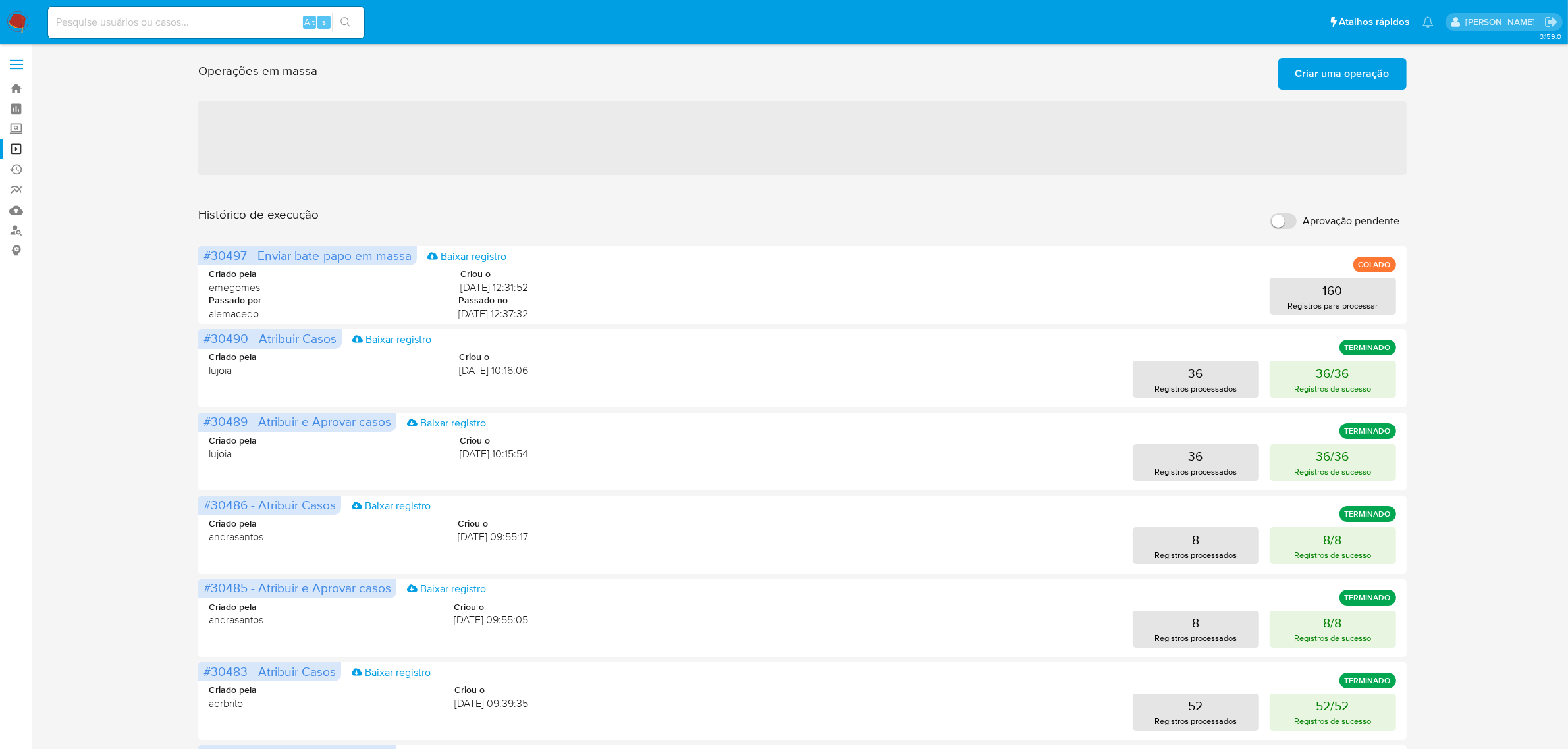
click at [156, 279] on div "Operações em massa Criar uma operação Só pode haver no máximo 5 recursos colado…" at bounding box center [802, 584] width 1510 height 1062
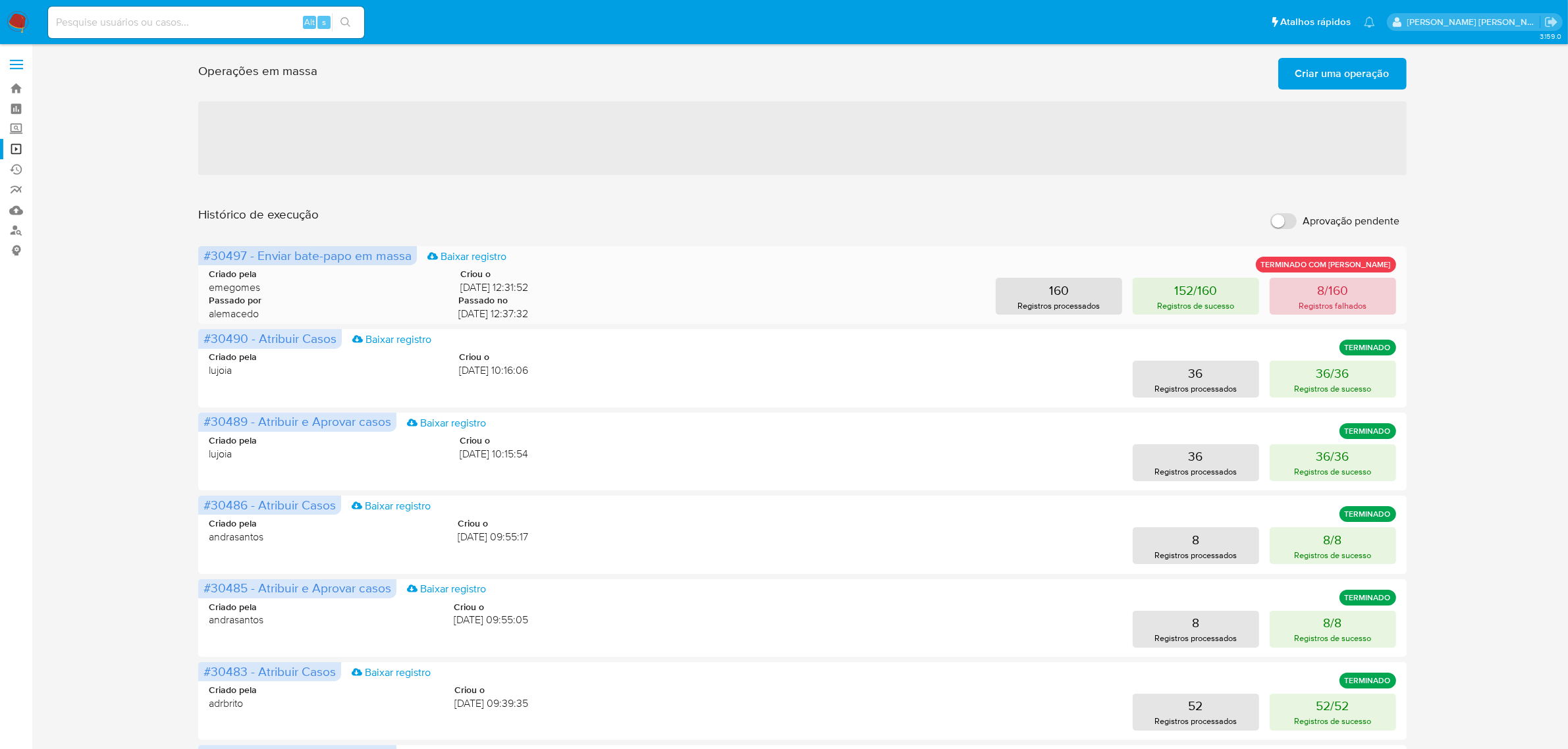
click at [1334, 302] on p "Registros falhados" at bounding box center [1332, 305] width 68 height 12
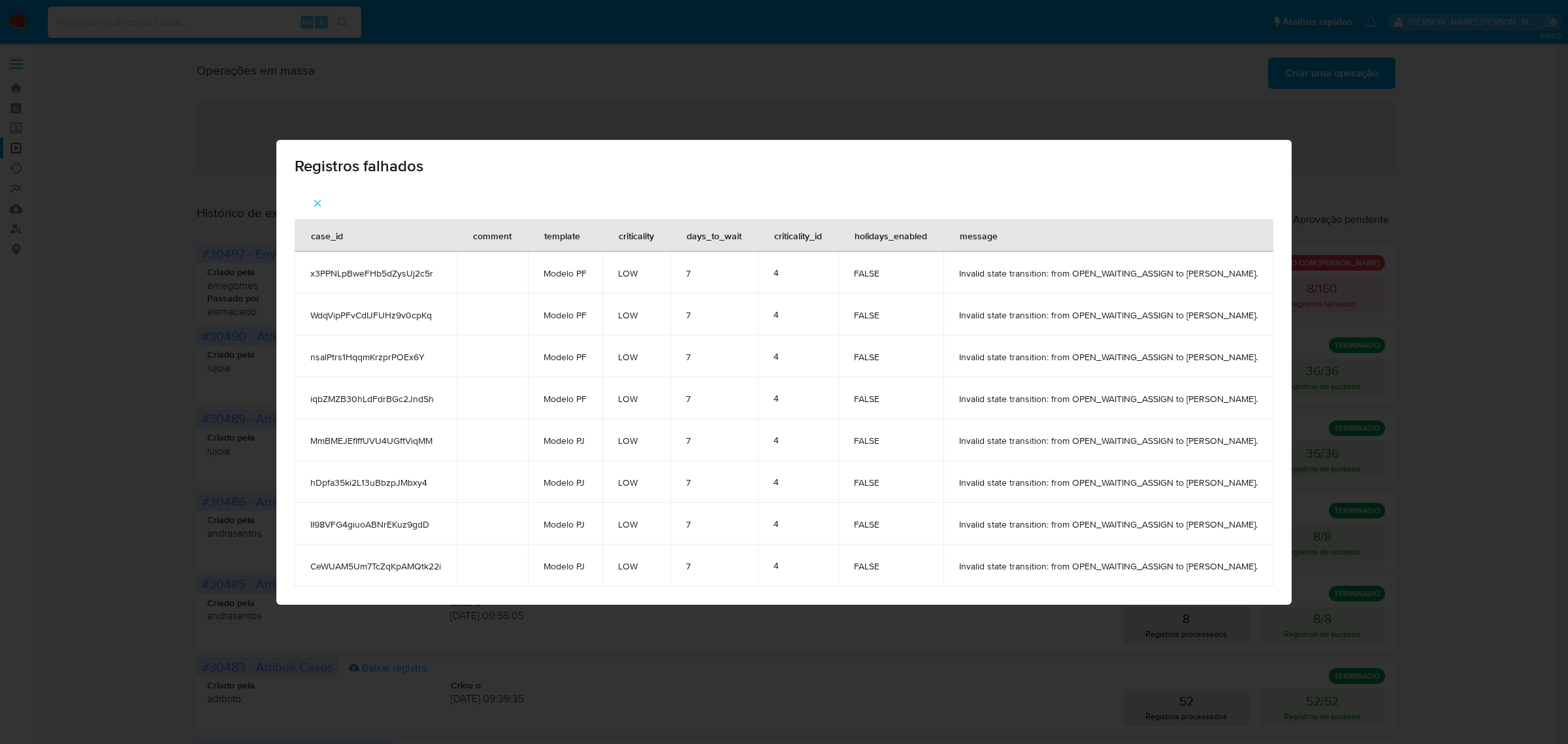
click at [311, 206] on icon "button" at bounding box center [317, 203] width 12 height 12
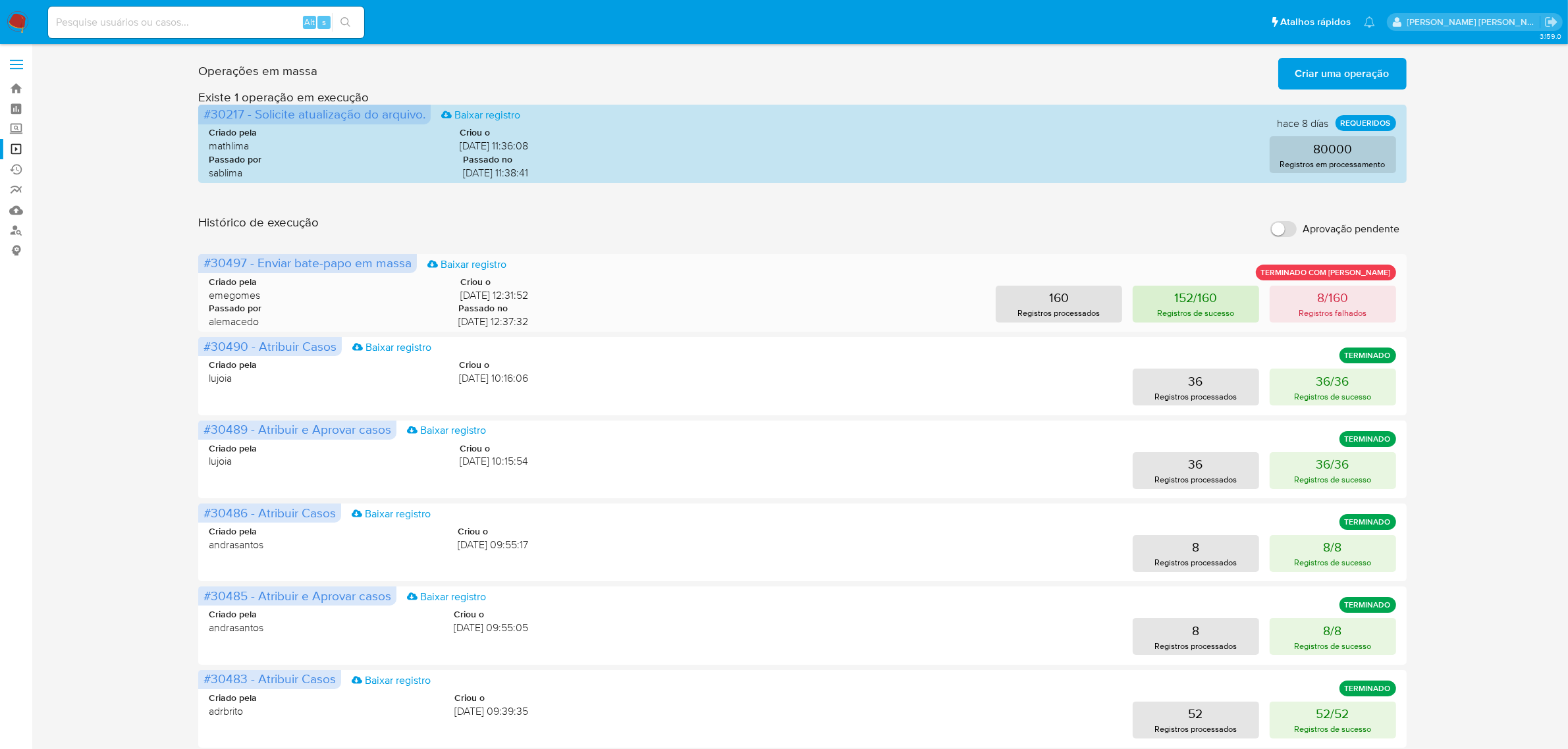
click at [1225, 296] on button "152/160 Registros de sucesso" at bounding box center [1195, 304] width 127 height 37
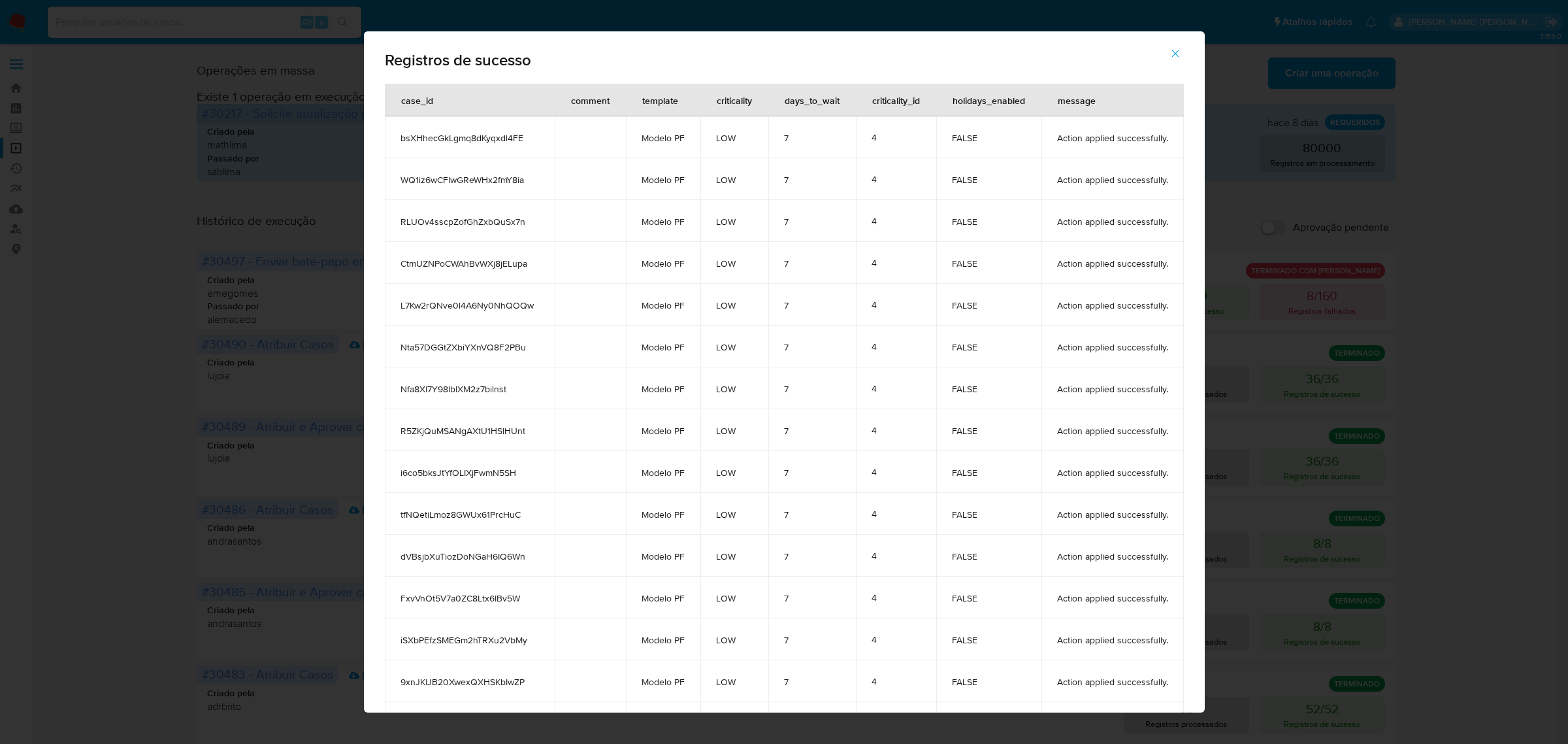
drag, startPoint x: 517, startPoint y: 141, endPoint x: 390, endPoint y: 133, distance: 127.3
click at [390, 133] on td "bsXHhecGkLgmq8dKyqxdl4FE" at bounding box center [469, 137] width 170 height 42
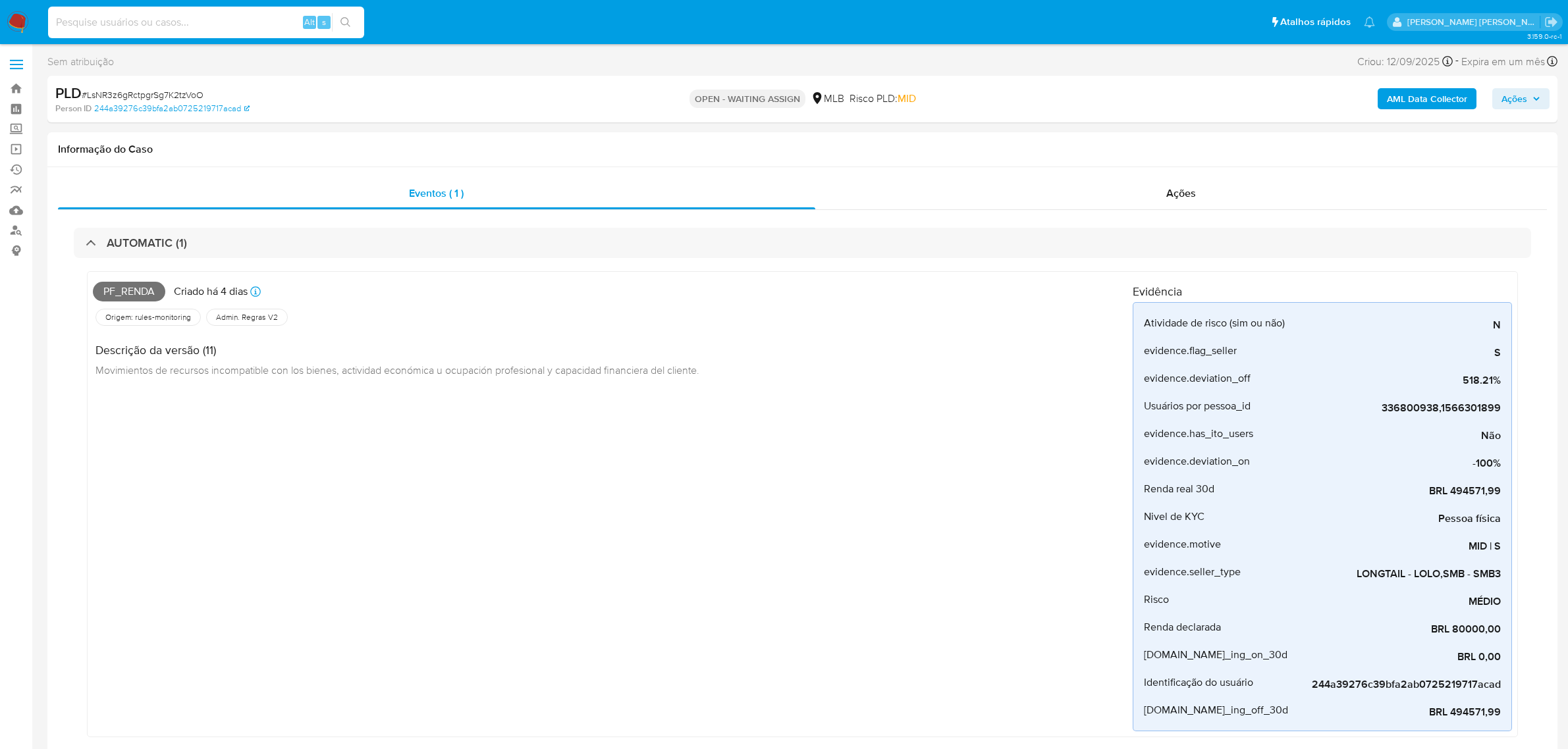
select select "10"
click at [255, 16] on input at bounding box center [206, 22] width 316 height 17
type input "bsXHhecGkLgmq8dKyqxdl4FE"
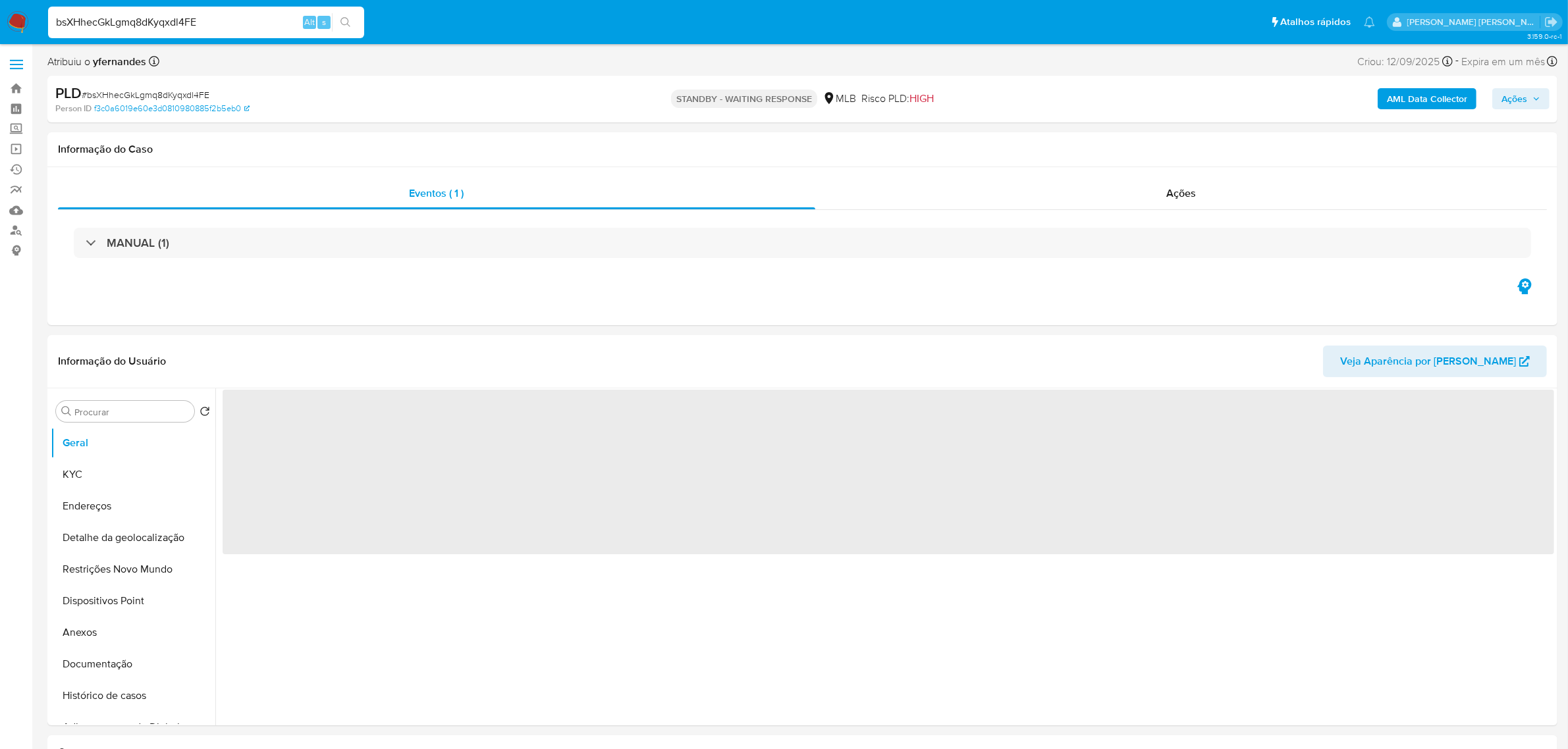
select select "10"
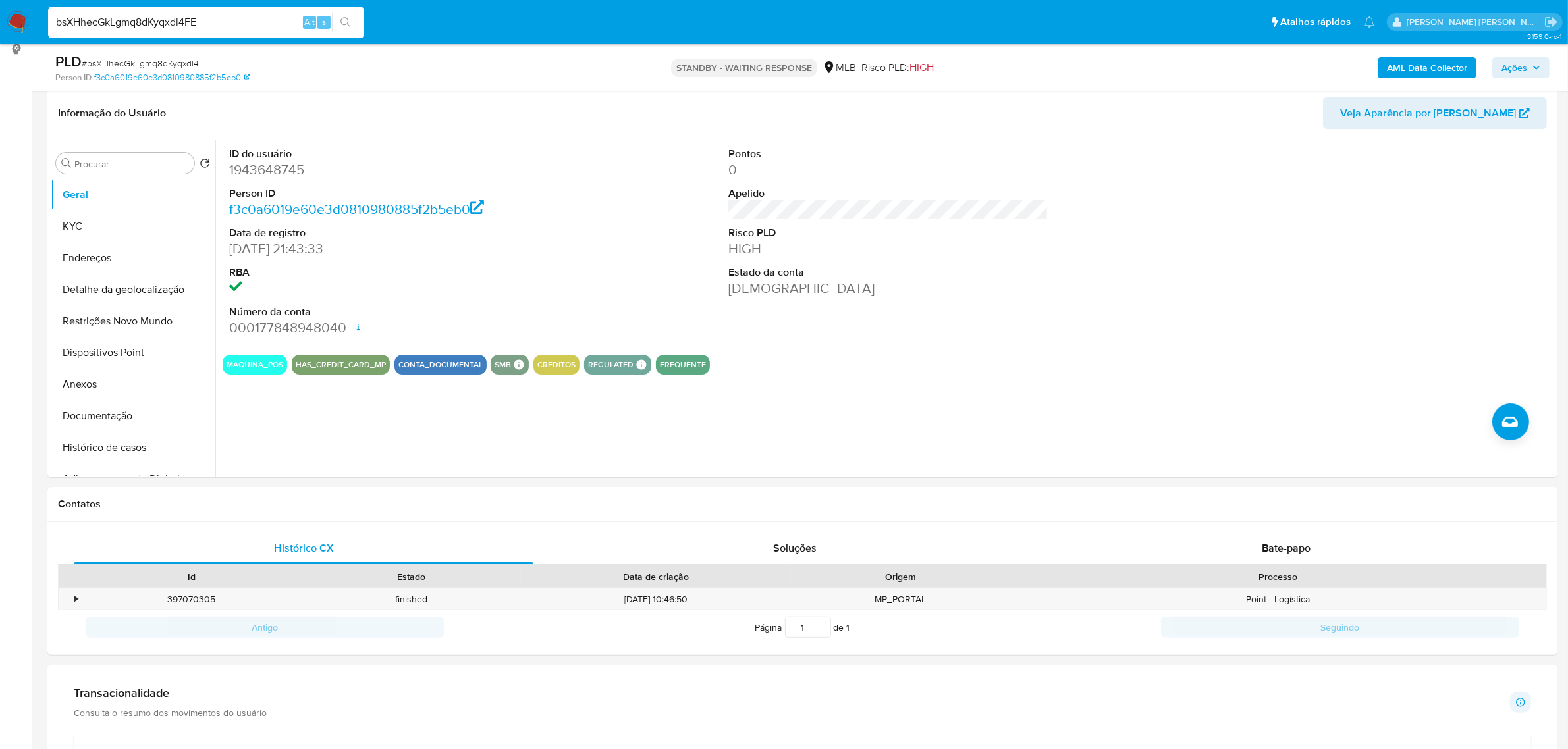
scroll to position [247, 0]
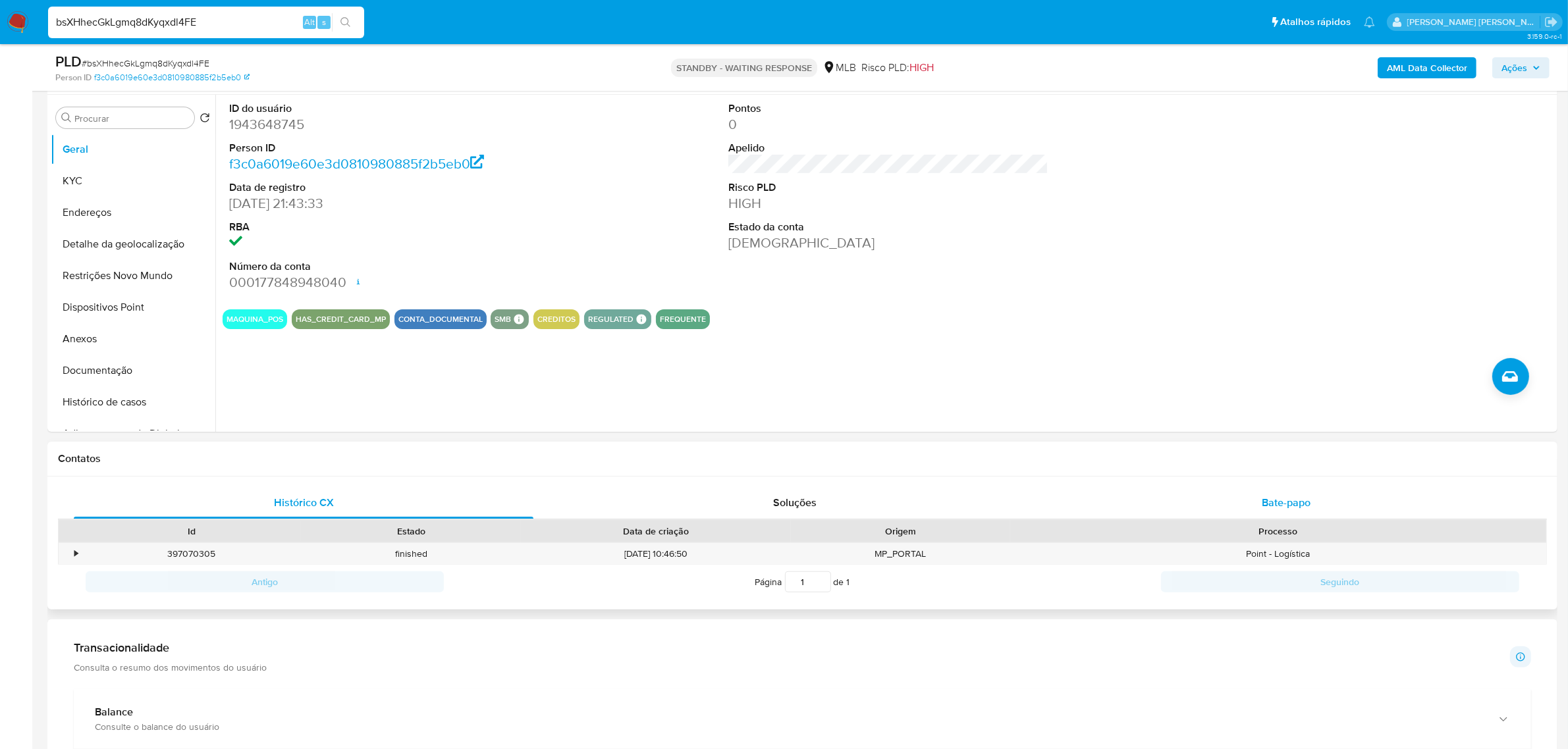
click at [1288, 499] on span "Bate-papo" at bounding box center [1286, 502] width 49 height 15
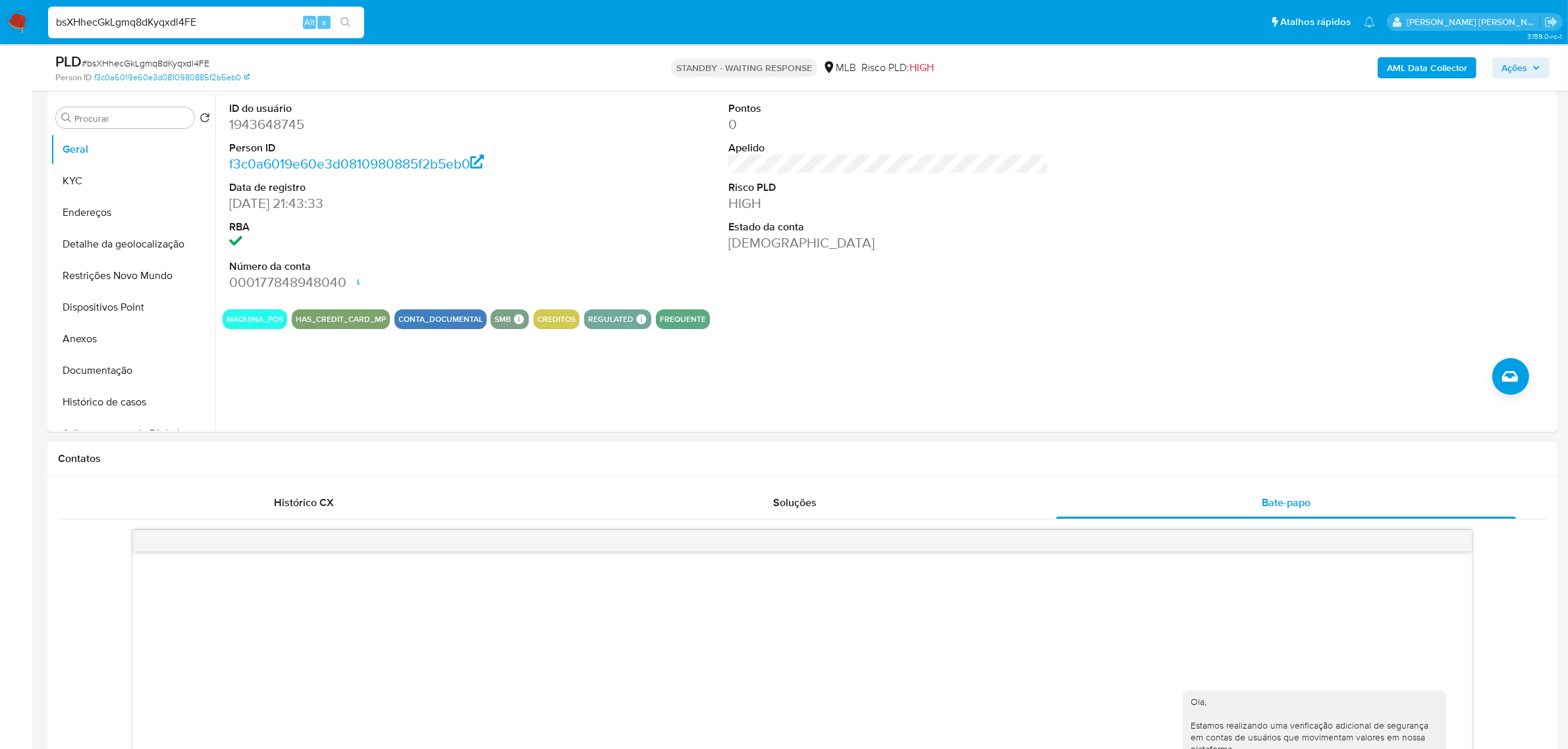
scroll to position [0, 0]
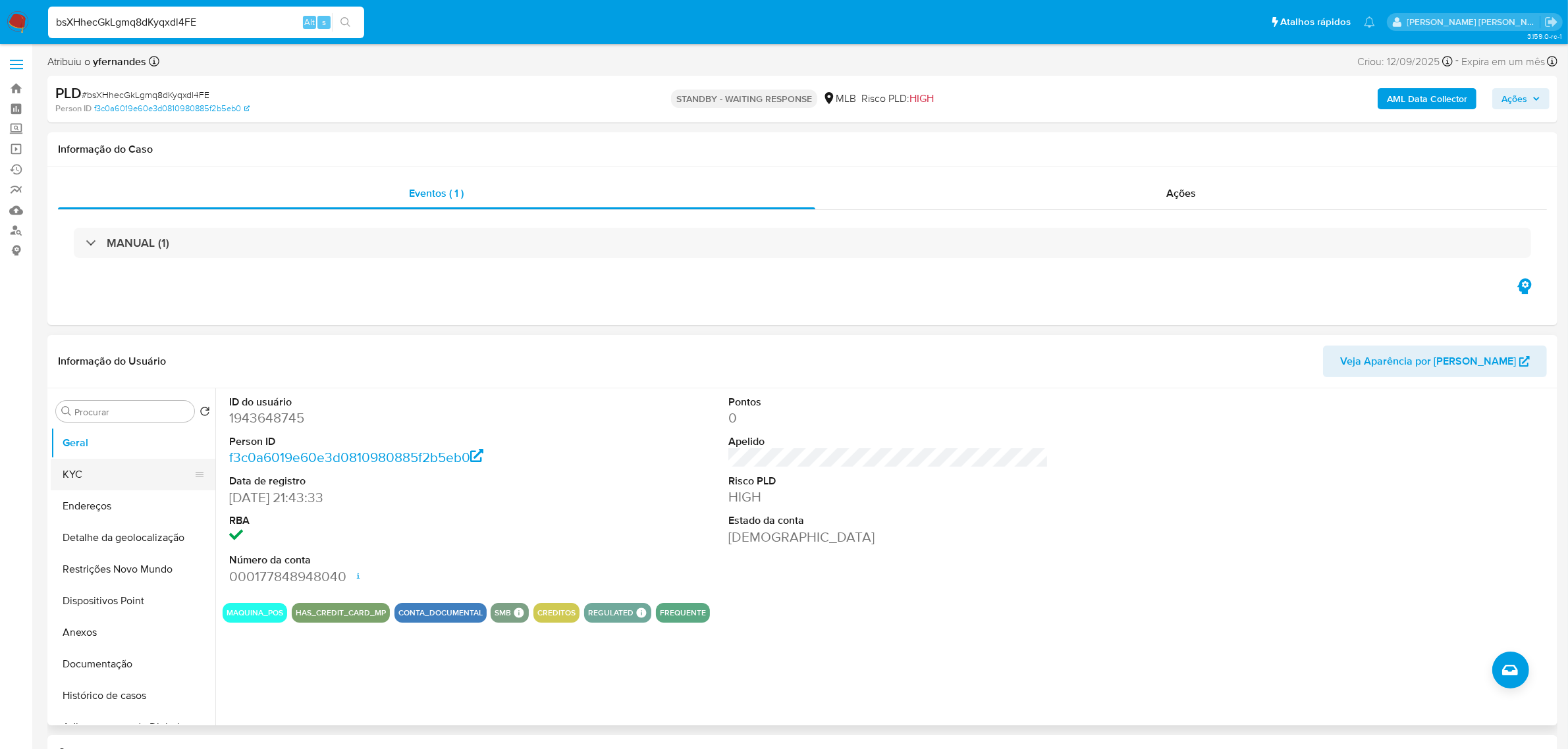
click at [107, 474] on button "KYC" at bounding box center [127, 475] width 154 height 31
